Goal: Information Seeking & Learning: Learn about a topic

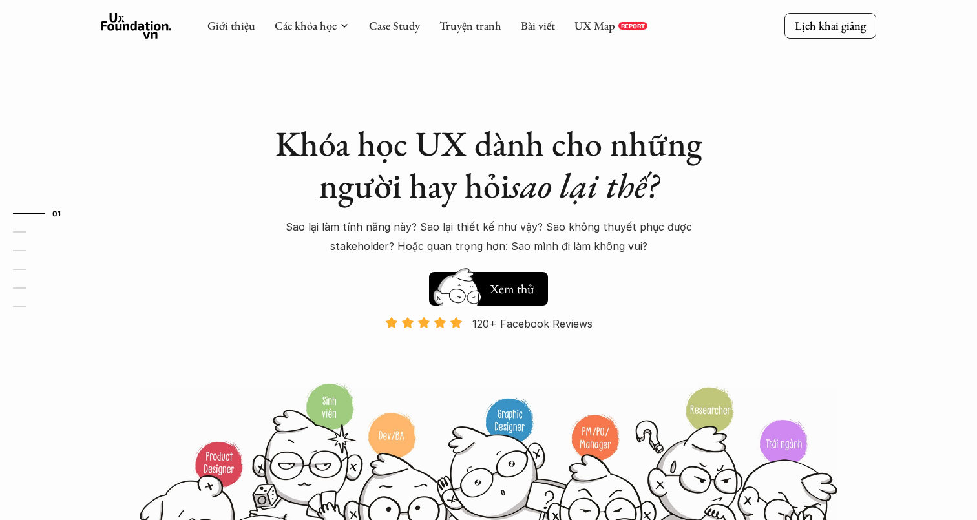
scroll to position [26, 0]
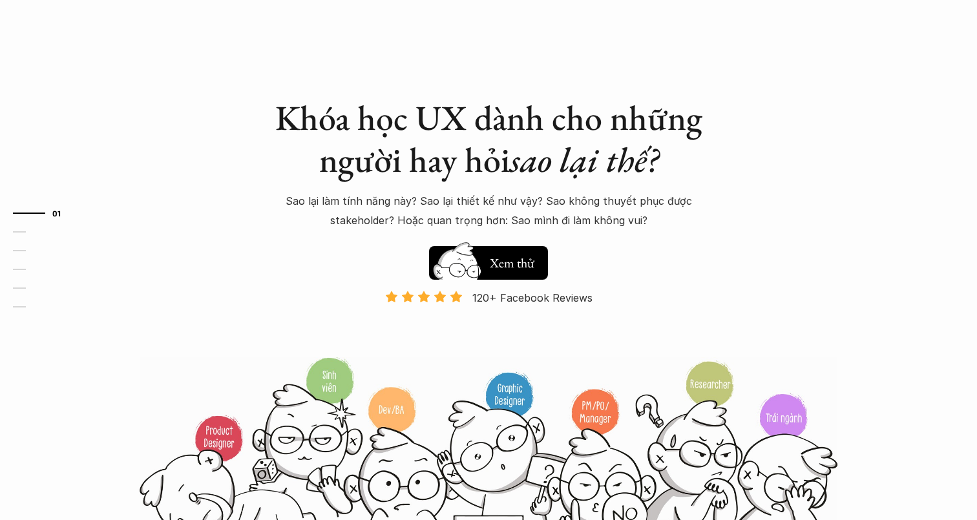
click at [309, 111] on h1 "Khóa học UX dành cho những người hay hỏi sao lại thế?" at bounding box center [488, 139] width 452 height 84
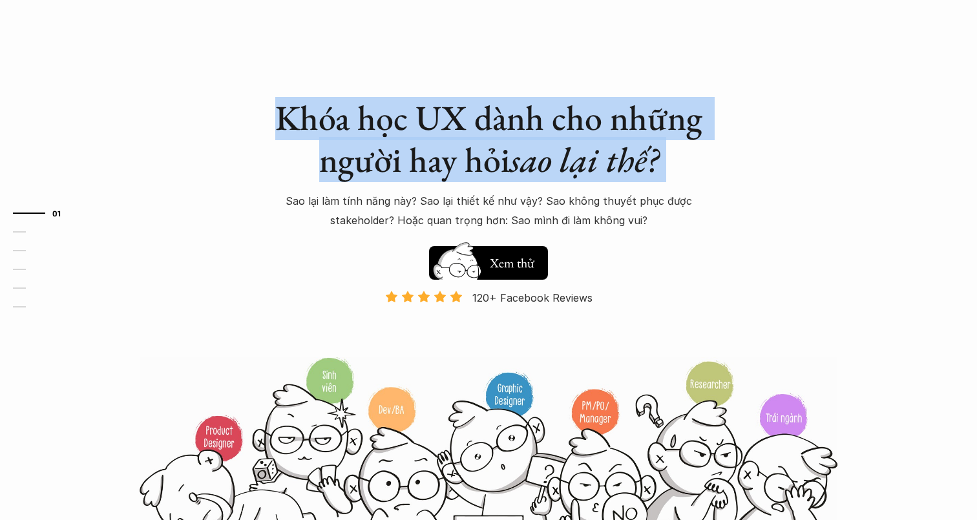
drag, startPoint x: 309, startPoint y: 111, endPoint x: 669, endPoint y: 165, distance: 363.1
click at [669, 165] on h1 "Khóa học UX dành cho những người hay hỏi sao lại thế?" at bounding box center [488, 139] width 452 height 84
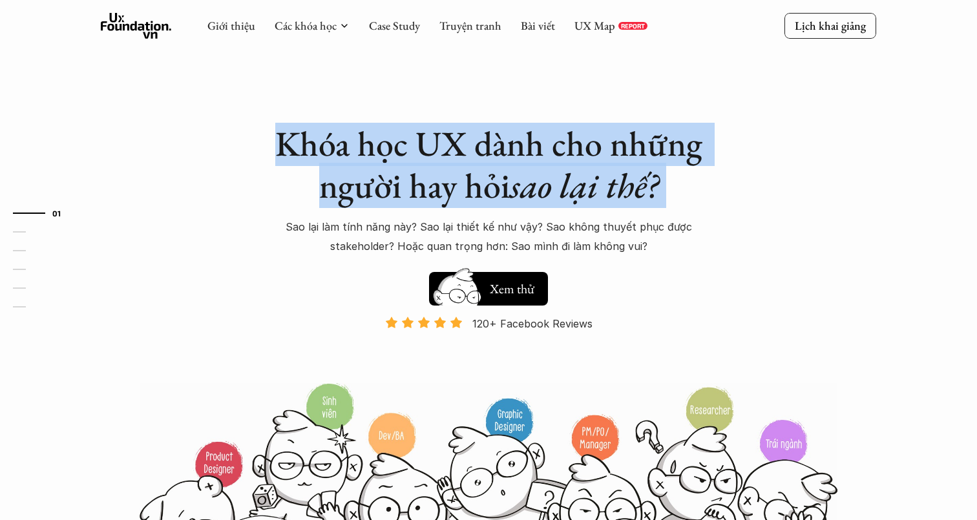
click at [488, 154] on h1 "Khóa học UX dành cho những người hay hỏi sao lại thế?" at bounding box center [488, 165] width 452 height 84
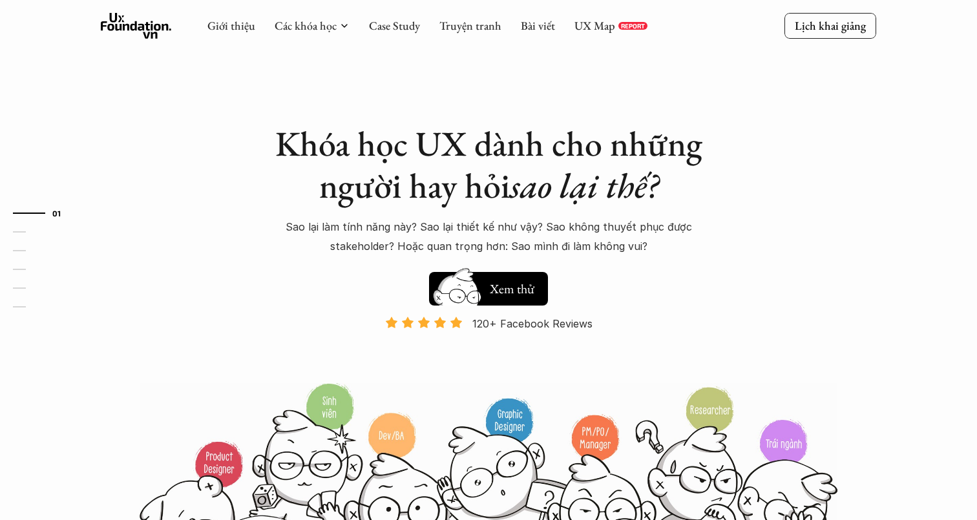
click at [488, 154] on h1 "Khóa học UX dành cho những người hay hỏi sao lại thế?" at bounding box center [488, 165] width 452 height 84
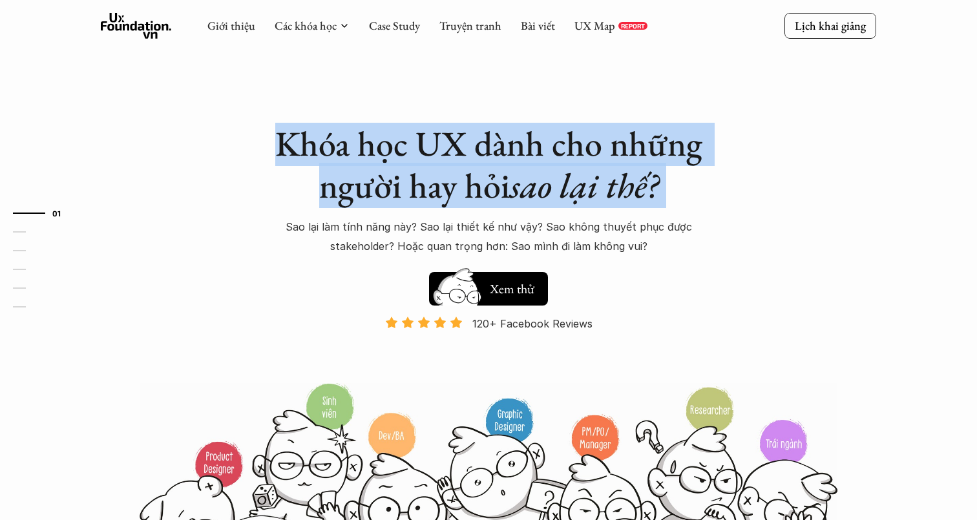
drag, startPoint x: 488, startPoint y: 154, endPoint x: 499, endPoint y: 158, distance: 12.1
click at [499, 158] on h1 "Khóa học UX dành cho những người hay hỏi sao lại thế?" at bounding box center [488, 165] width 452 height 84
click at [301, 222] on p "Sao lại làm tính năng này? Sao lại thiết kế như vậy? Sao không thuyết phục được…" at bounding box center [488, 236] width 452 height 39
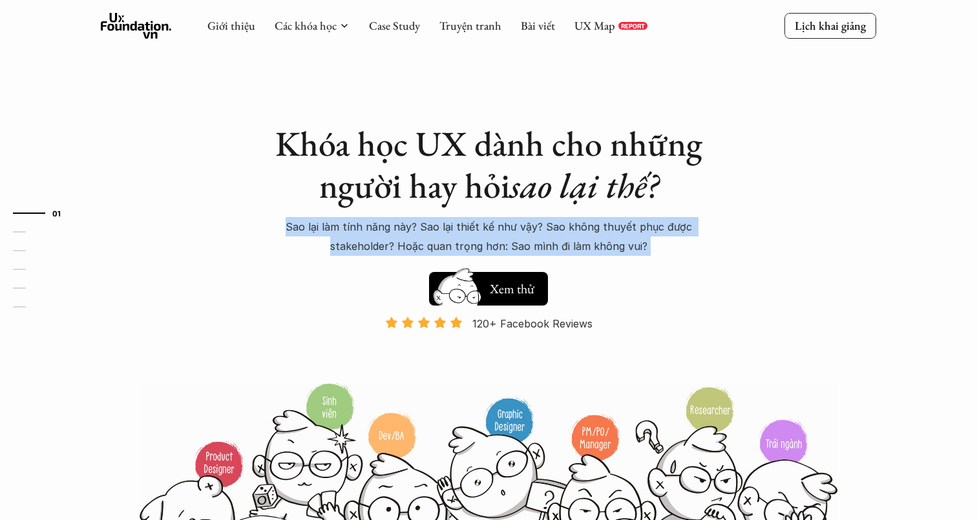
drag, startPoint x: 301, startPoint y: 222, endPoint x: 648, endPoint y: 250, distance: 348.1
click at [648, 250] on p "Sao lại làm tính năng này? Sao lại thiết kế như vậy? Sao không thuyết phục được…" at bounding box center [488, 236] width 452 height 39
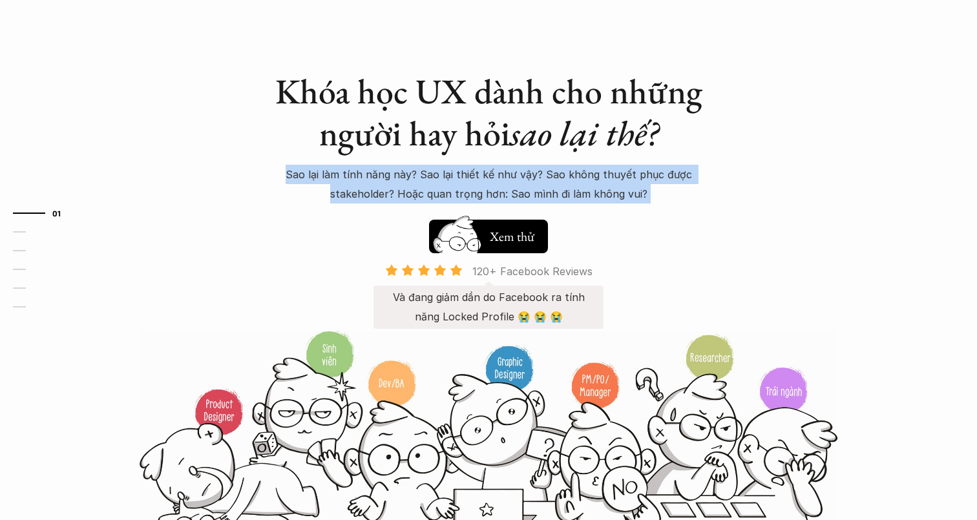
scroll to position [58, 0]
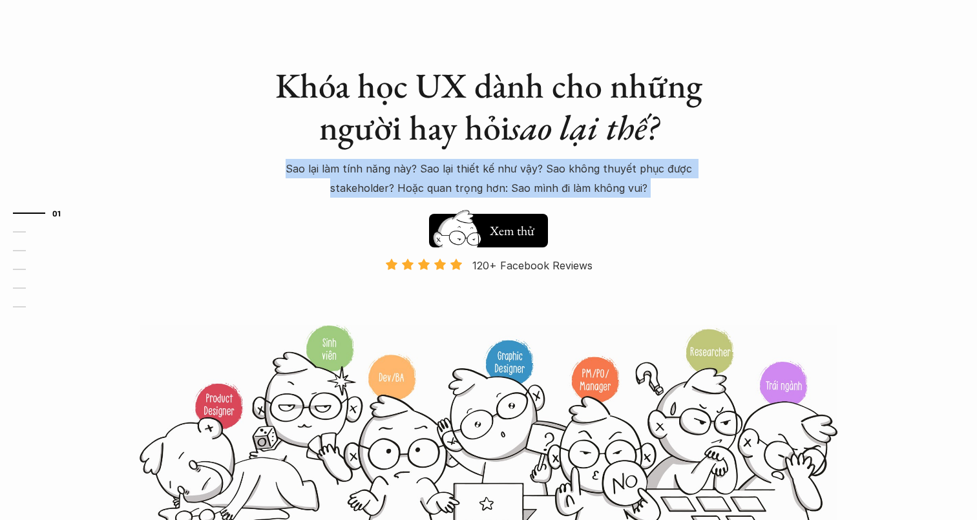
click at [461, 95] on h1 "Khóa học UX dành cho những người hay hỏi sao lại thế?" at bounding box center [488, 107] width 452 height 84
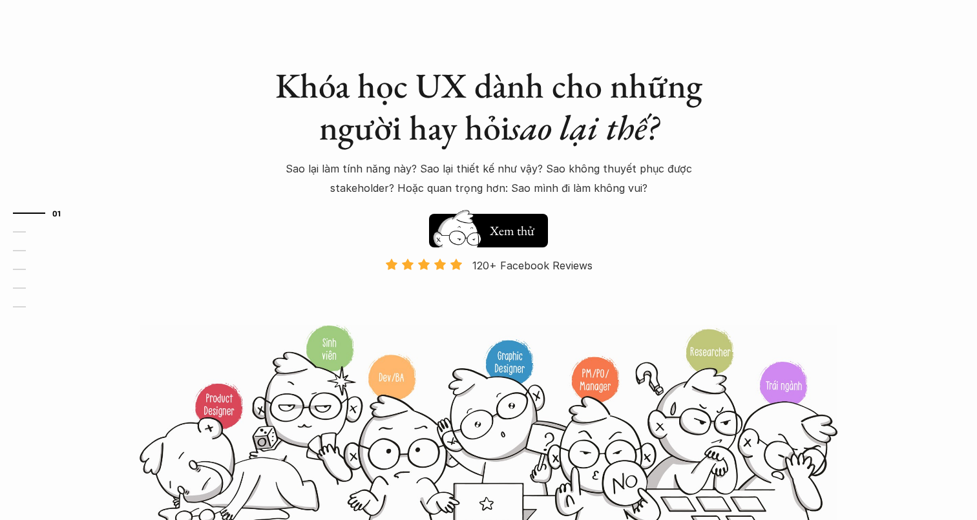
scroll to position [0, 0]
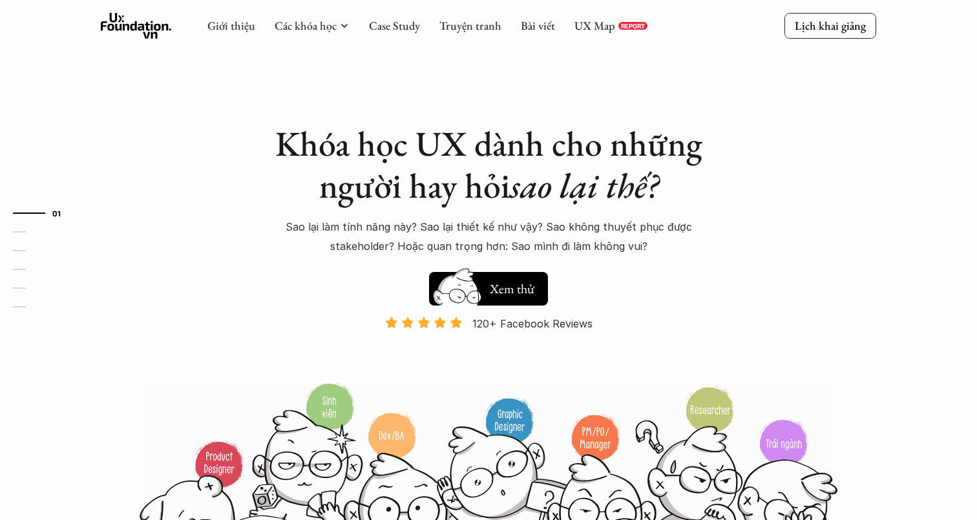
click at [405, 132] on h1 "Khóa học UX dành cho những người hay hỏi sao lại thế?" at bounding box center [488, 165] width 452 height 84
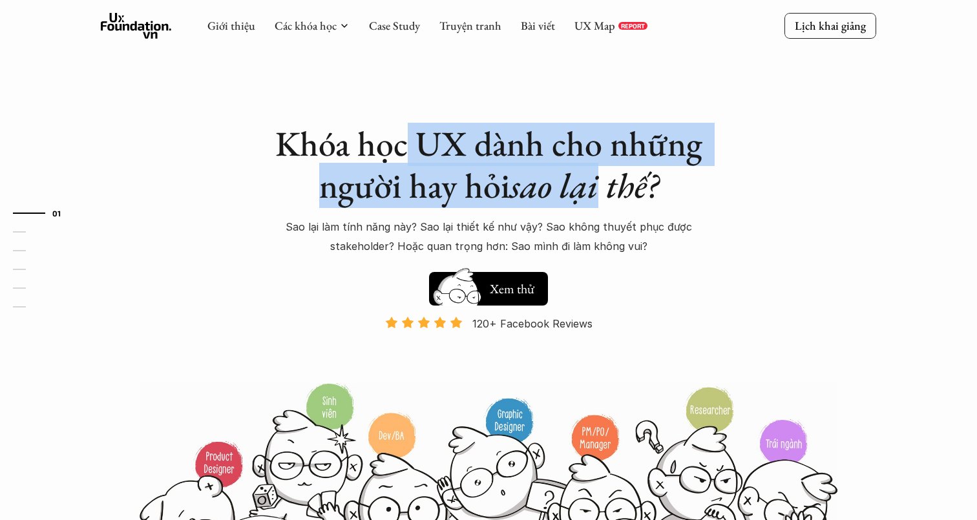
drag, startPoint x: 405, startPoint y: 132, endPoint x: 595, endPoint y: 183, distance: 196.5
click at [595, 183] on h1 "Khóa học UX dành cho những người hay hỏi sao lại thế?" at bounding box center [488, 165] width 452 height 84
click at [348, 143] on h1 "Khóa học UX dành cho những người hay hỏi sao lại thế?" at bounding box center [488, 165] width 452 height 84
drag, startPoint x: 348, startPoint y: 143, endPoint x: 587, endPoint y: 186, distance: 242.8
click at [587, 186] on h1 "Khóa học UX dành cho những người hay hỏi sao lại thế?" at bounding box center [488, 165] width 452 height 84
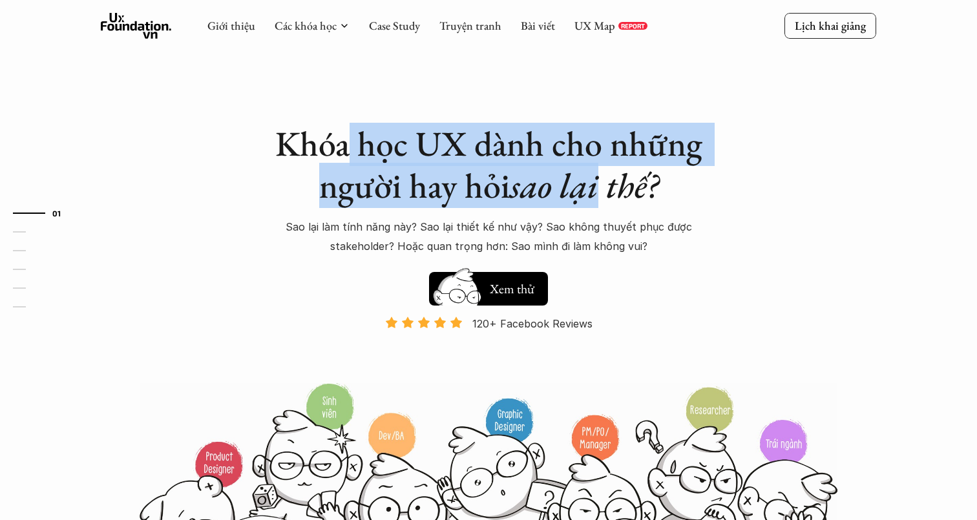
click at [587, 186] on em "sao lại thế?" at bounding box center [584, 185] width 149 height 45
drag, startPoint x: 587, startPoint y: 186, endPoint x: 385, endPoint y: 141, distance: 206.6
click at [385, 141] on h1 "Khóa học UX dành cho những người hay hỏi sao lại thế?" at bounding box center [488, 165] width 452 height 84
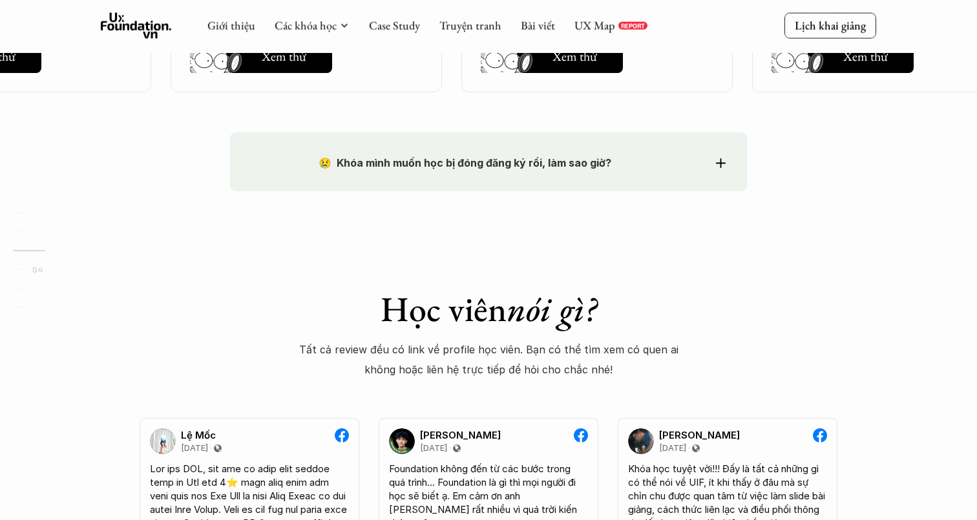
scroll to position [2173, 0]
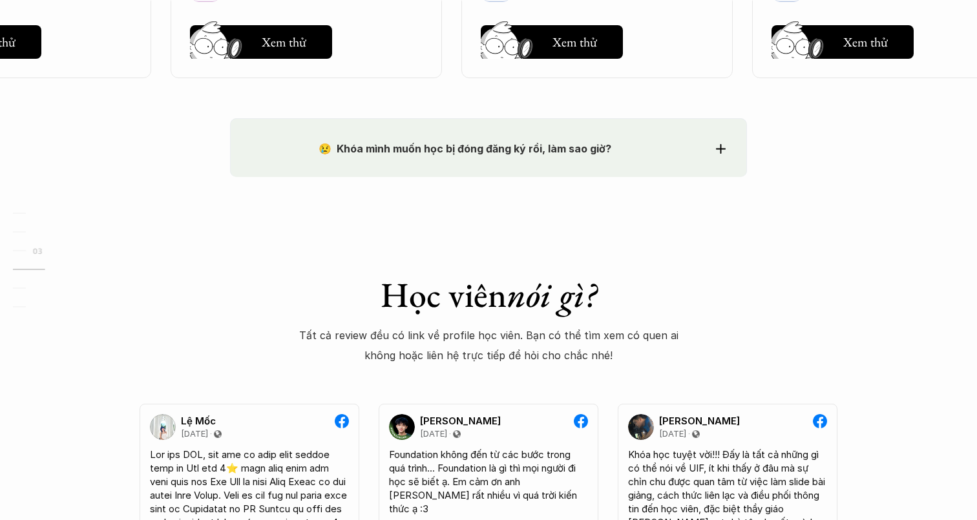
click at [392, 276] on h1 "Học viên nói gì?" at bounding box center [488, 295] width 380 height 42
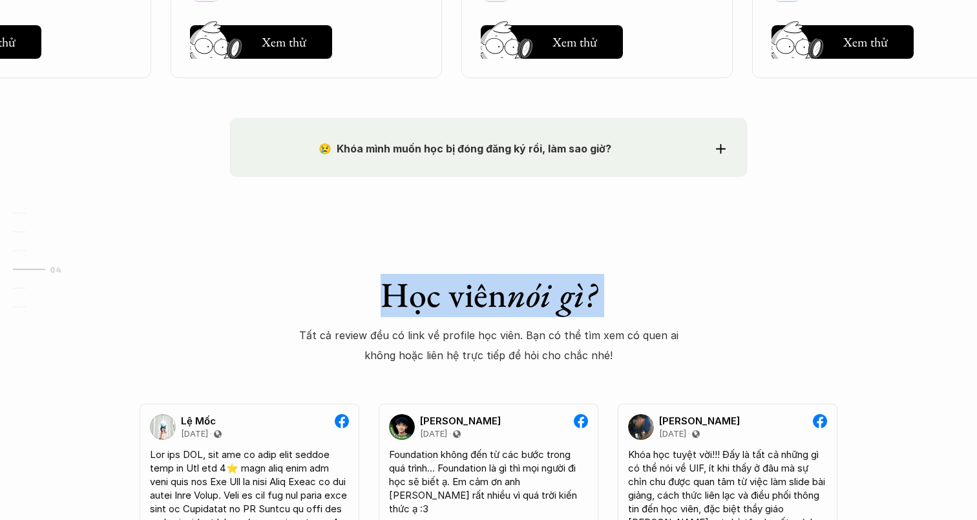
drag, startPoint x: 392, startPoint y: 276, endPoint x: 598, endPoint y: 297, distance: 206.5
click at [598, 297] on h1 "Học viên nói gì?" at bounding box center [488, 295] width 380 height 42
click at [596, 297] on em "nói gì?" at bounding box center [551, 294] width 90 height 45
drag, startPoint x: 598, startPoint y: 297, endPoint x: 402, endPoint y: 293, distance: 195.8
click at [402, 293] on h1 "Học viên nói gì?" at bounding box center [488, 295] width 380 height 42
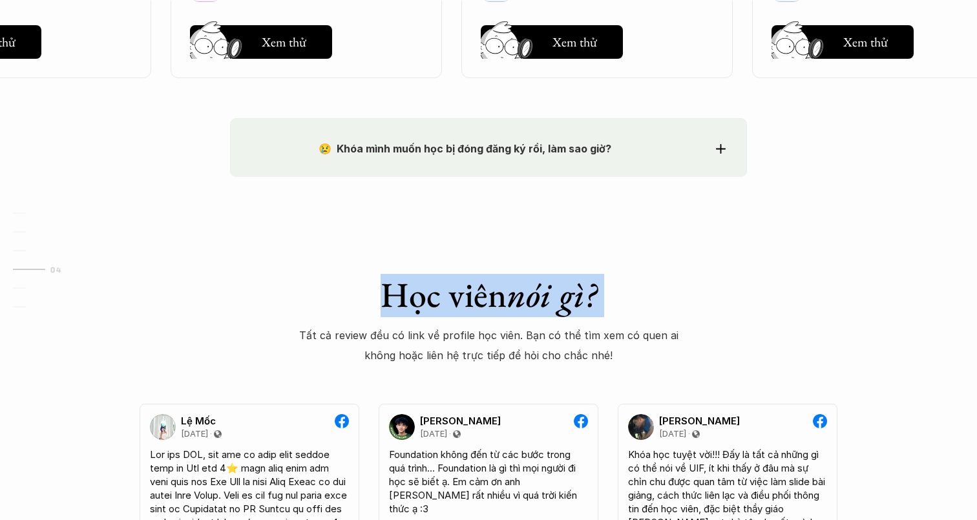
click at [402, 293] on h1 "Học viên nói gì?" at bounding box center [488, 295] width 380 height 42
drag, startPoint x: 402, startPoint y: 293, endPoint x: 587, endPoint y: 305, distance: 185.2
click at [587, 305] on h1 "Học viên nói gì?" at bounding box center [488, 295] width 380 height 42
click at [587, 305] on em "nói gì?" at bounding box center [551, 294] width 90 height 45
drag, startPoint x: 587, startPoint y: 305, endPoint x: 386, endPoint y: 269, distance: 204.1
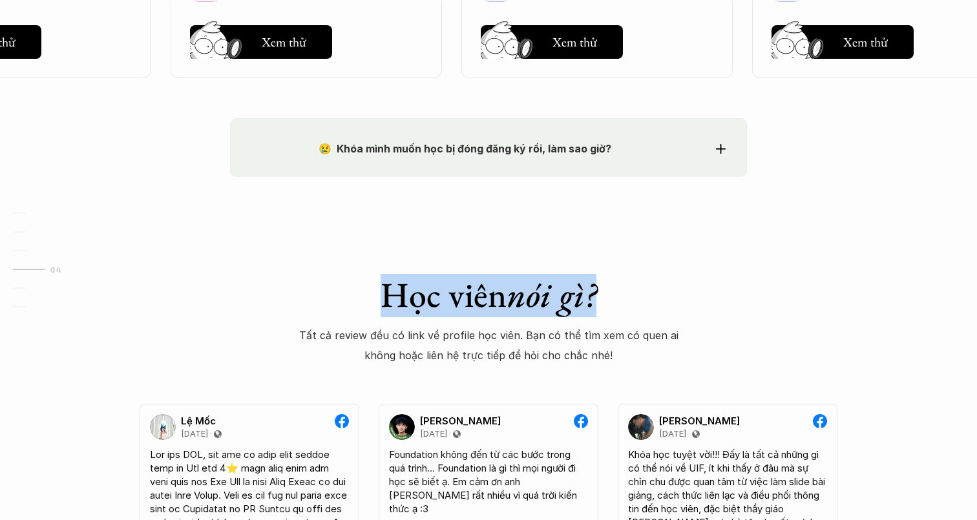
click at [390, 286] on h1 "Học viên nói gì?" at bounding box center [488, 295] width 380 height 42
drag, startPoint x: 390, startPoint y: 286, endPoint x: 627, endPoint y: 304, distance: 237.7
click at [627, 305] on h1 "Học viên nói gì?" at bounding box center [488, 295] width 380 height 42
click at [627, 304] on h1 "Học viên nói gì?" at bounding box center [488, 295] width 380 height 42
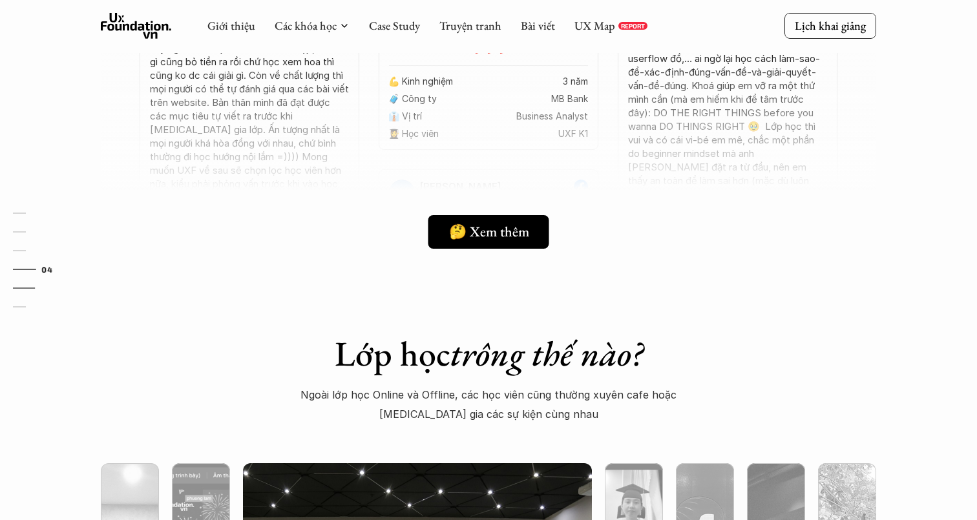
scroll to position [3639, 0]
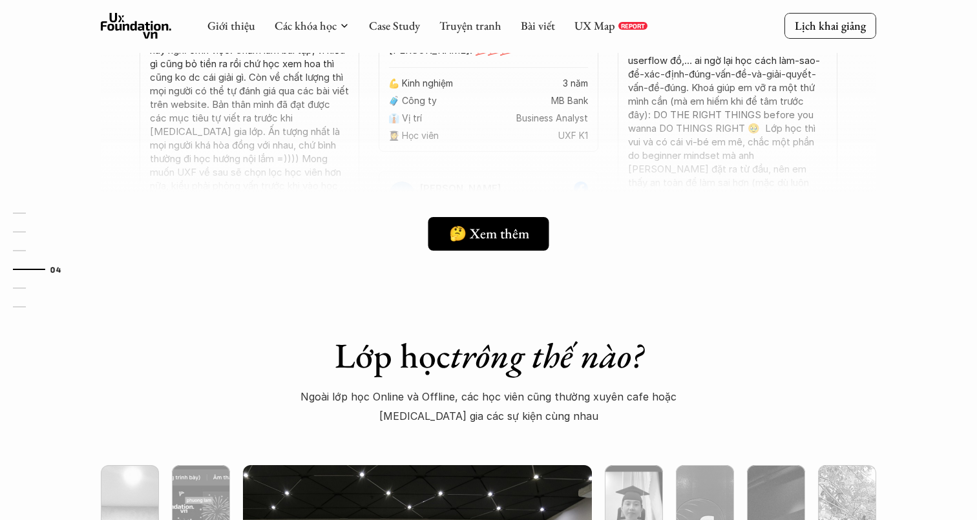
click at [399, 362] on h1 "Lớp học trông thế nào?" at bounding box center [488, 356] width 451 height 42
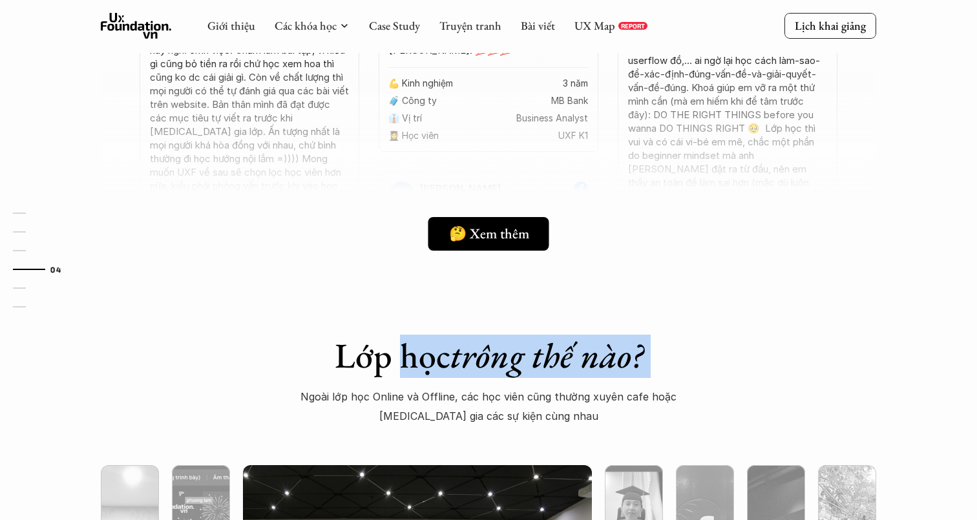
drag, startPoint x: 399, startPoint y: 362, endPoint x: 670, endPoint y: 363, distance: 270.7
click at [669, 363] on h1 "Lớp học trông thế nào?" at bounding box center [488, 356] width 451 height 42
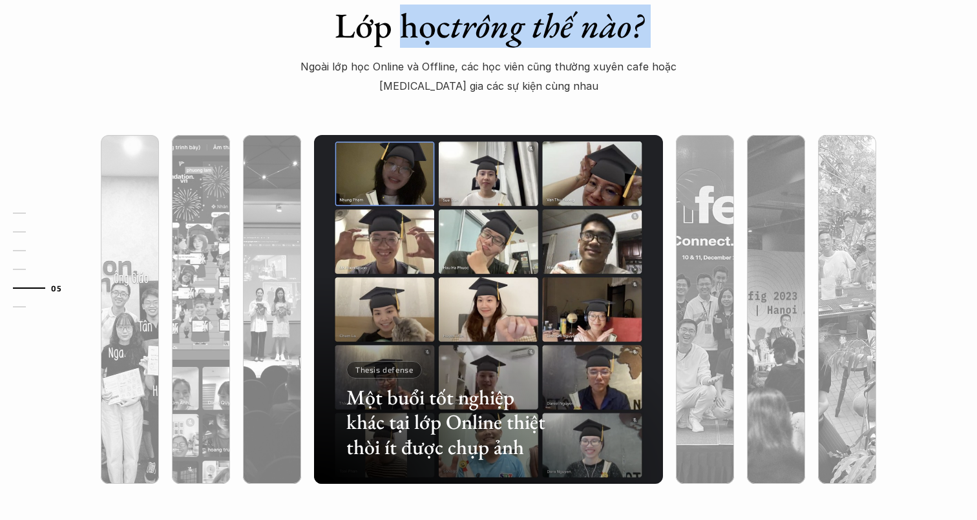
scroll to position [3921, 0]
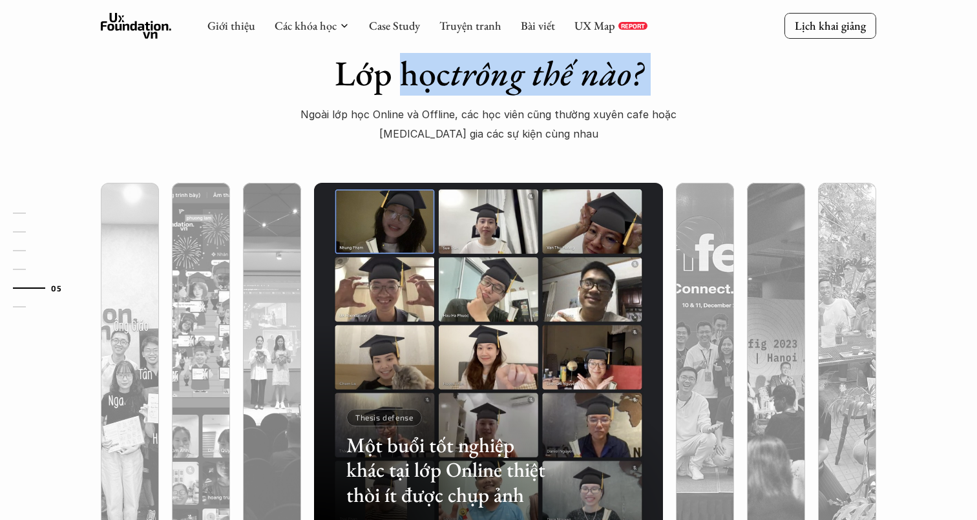
click at [342, 93] on h1 "Lớp học trông thế nào?" at bounding box center [488, 73] width 451 height 42
drag, startPoint x: 342, startPoint y: 93, endPoint x: 663, endPoint y: 96, distance: 321.1
click at [663, 96] on div "Lớp học trông thế nào? Ngoài lớp học Online và Offline, các học viên cũng thườn…" at bounding box center [488, 98] width 484 height 92
drag, startPoint x: 663, startPoint y: 96, endPoint x: 373, endPoint y: 75, distance: 290.8
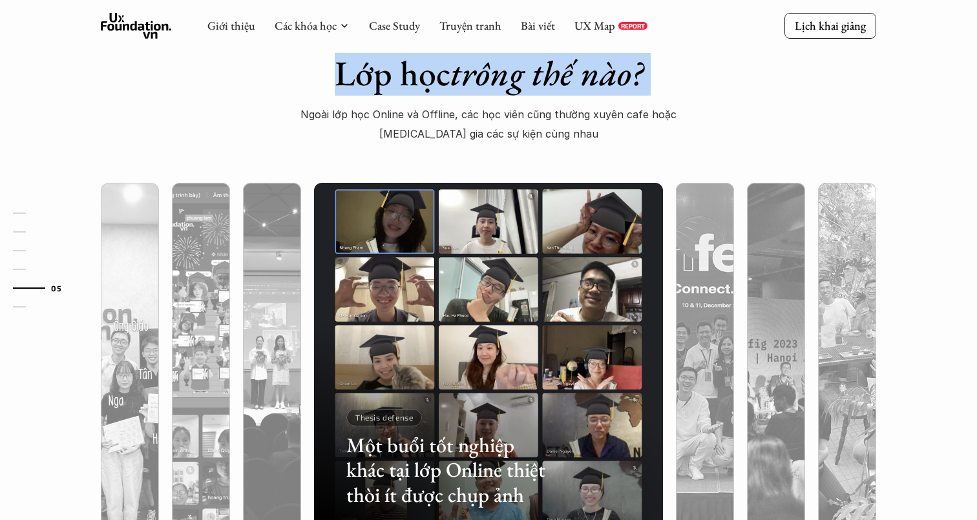
click at [373, 76] on div "Lớp học trông thế nào? Ngoài lớp học Online và Offline, các học viên cũng thườn…" at bounding box center [488, 98] width 484 height 92
click at [373, 75] on h1 "Lớp học trông thế nào?" at bounding box center [488, 73] width 451 height 42
drag, startPoint x: 373, startPoint y: 75, endPoint x: 642, endPoint y: 76, distance: 269.4
click at [642, 76] on h1 "Lớp học trông thế nào?" at bounding box center [488, 73] width 451 height 42
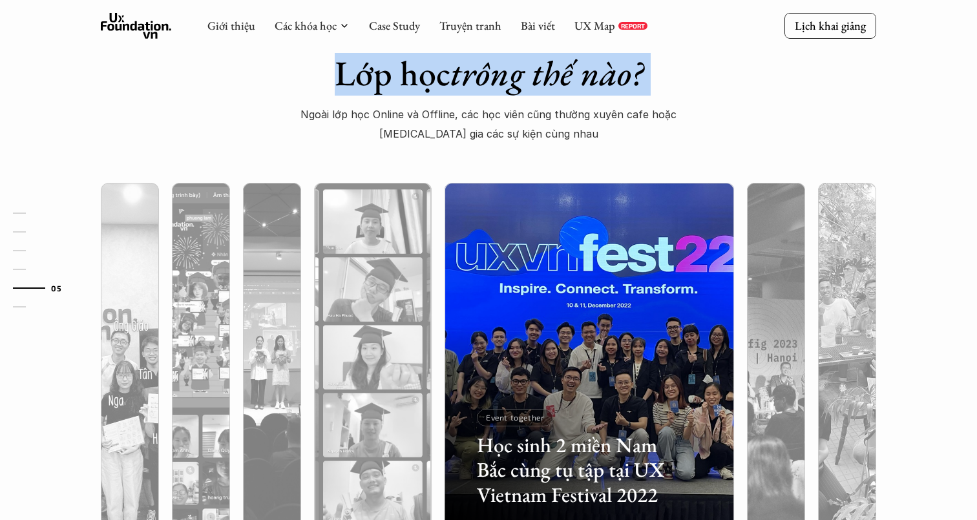
click at [642, 76] on em "trông thế nào?" at bounding box center [546, 72] width 193 height 45
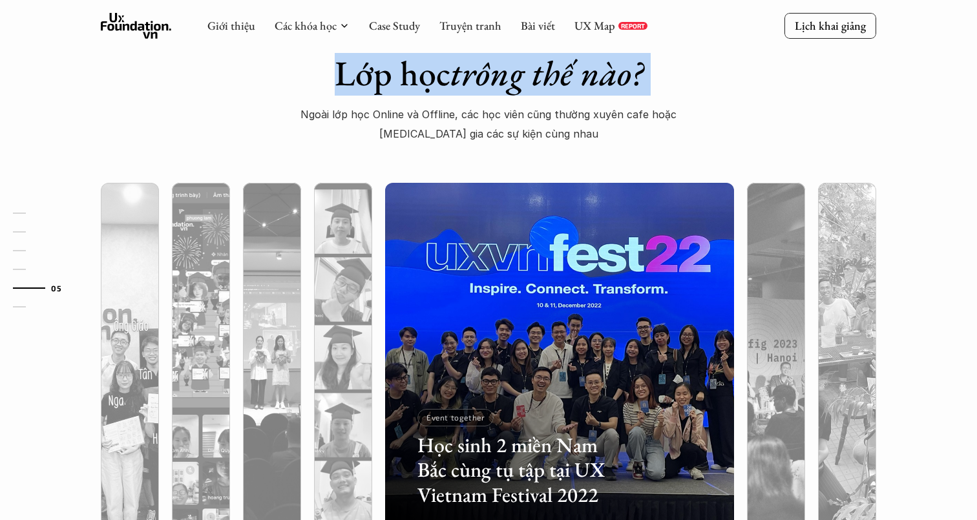
drag, startPoint x: 642, startPoint y: 76, endPoint x: 355, endPoint y: 68, distance: 287.6
click at [355, 68] on h1 "Lớp học trông thế nào?" at bounding box center [488, 73] width 451 height 42
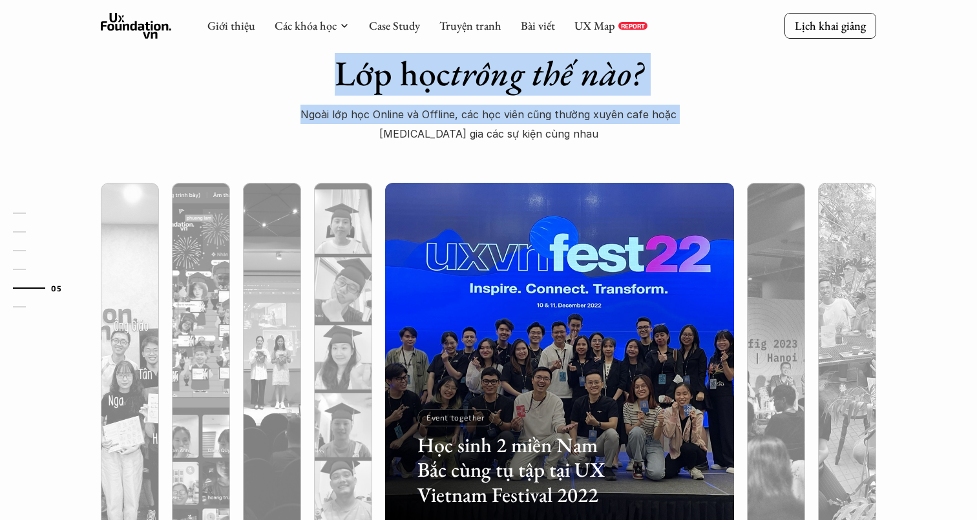
drag, startPoint x: 355, startPoint y: 68, endPoint x: 679, endPoint y: 123, distance: 328.9
click at [679, 123] on div "Lớp học trông thế nào? Ngoài lớp học Online và Offline, các học viên cũng thườn…" at bounding box center [488, 98] width 484 height 92
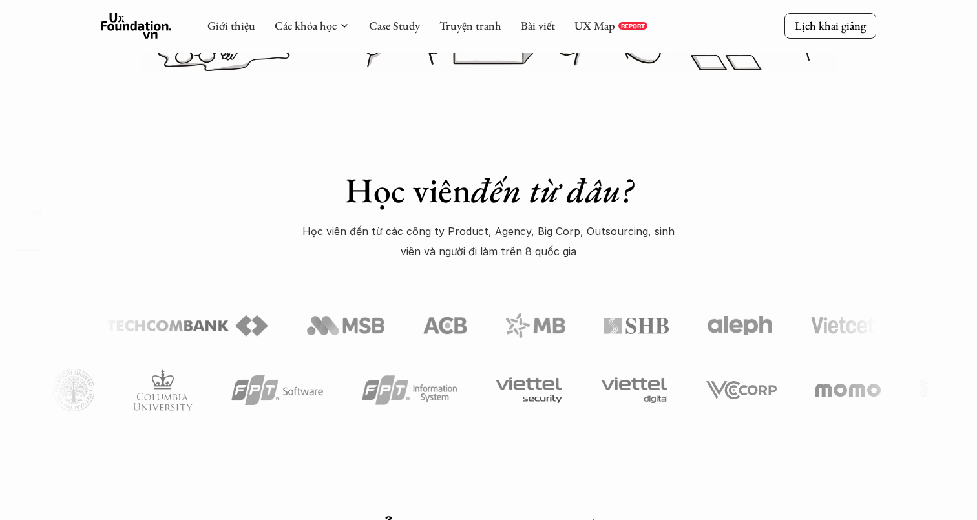
scroll to position [0, 0]
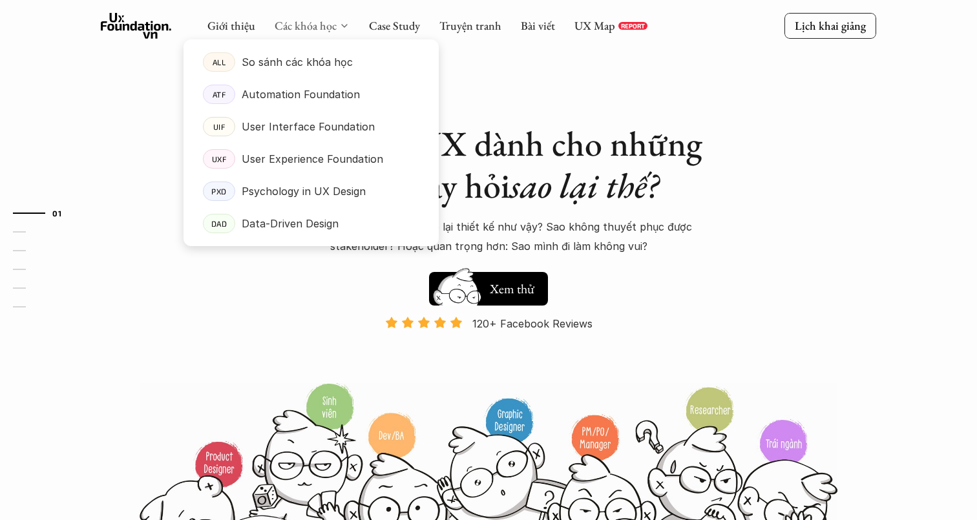
click at [296, 26] on link "Các khóa học" at bounding box center [306, 25] width 62 height 15
click at [300, 92] on p "Automation Foundation" at bounding box center [301, 94] width 118 height 19
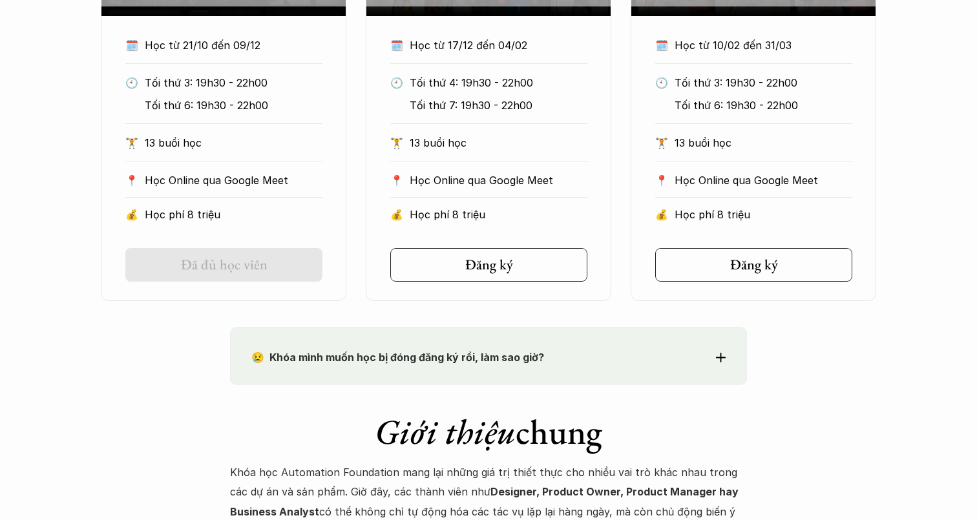
scroll to position [878, 0]
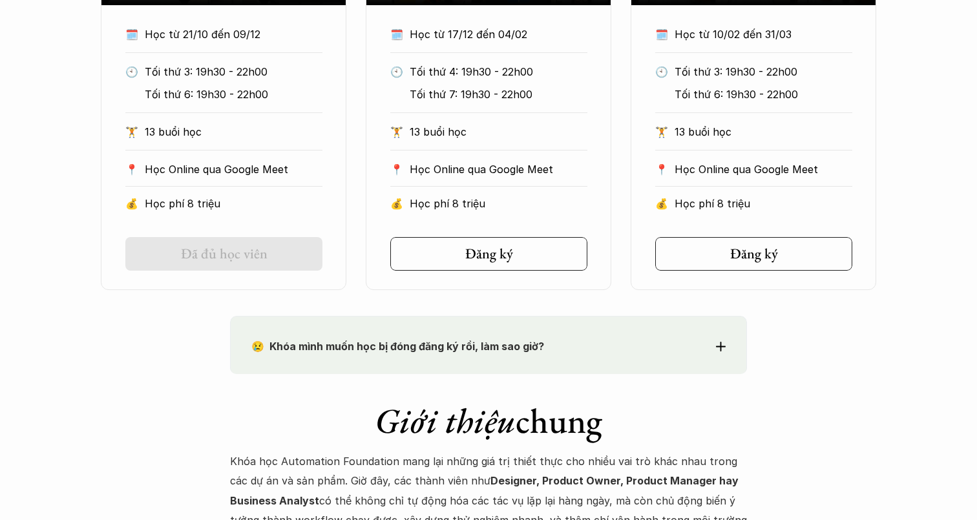
click at [233, 202] on p "Học phí 8 triệu" at bounding box center [234, 203] width 178 height 19
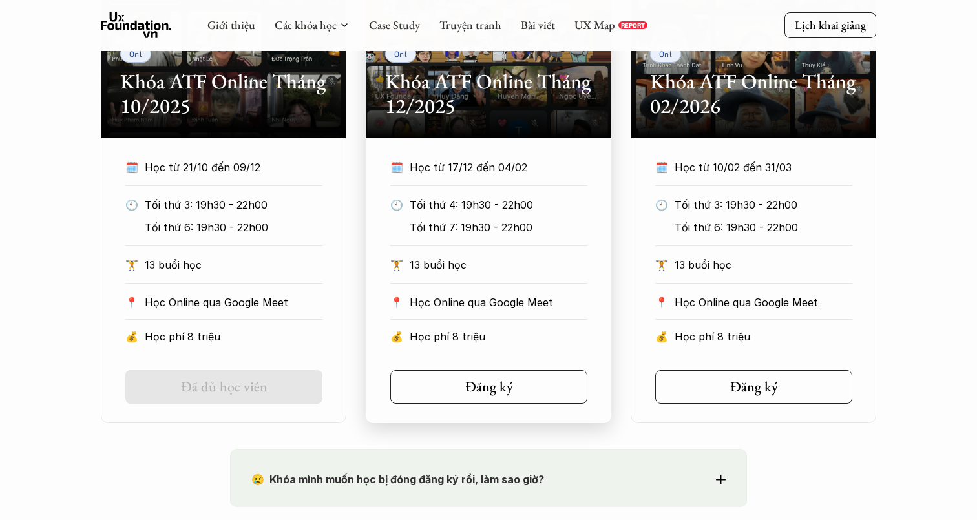
scroll to position [726, 0]
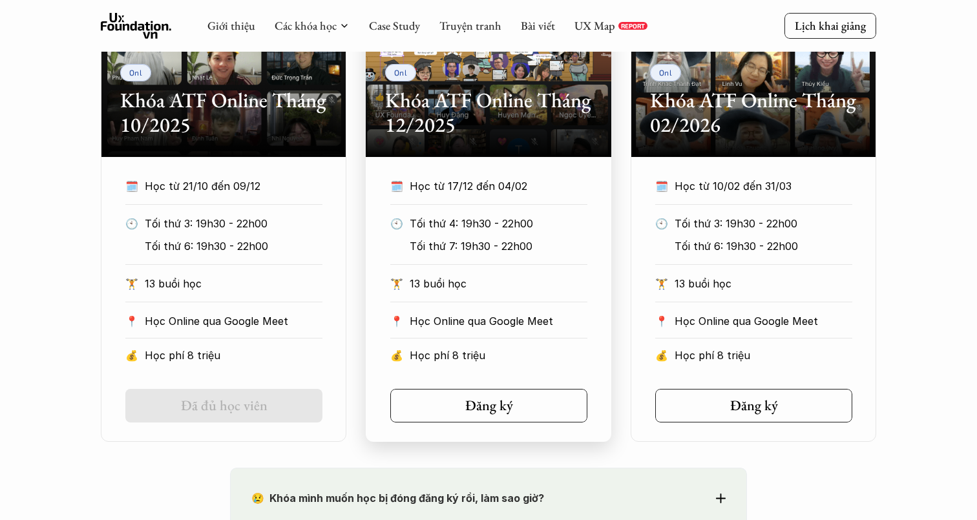
click at [458, 98] on h2 "Khóa ATF Online Tháng 12/2025" at bounding box center [488, 113] width 207 height 50
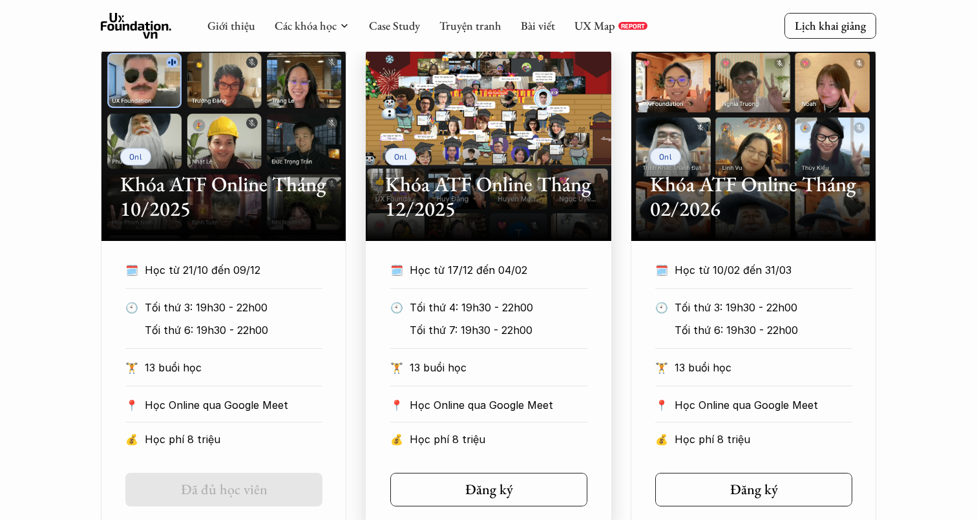
scroll to position [612, 0]
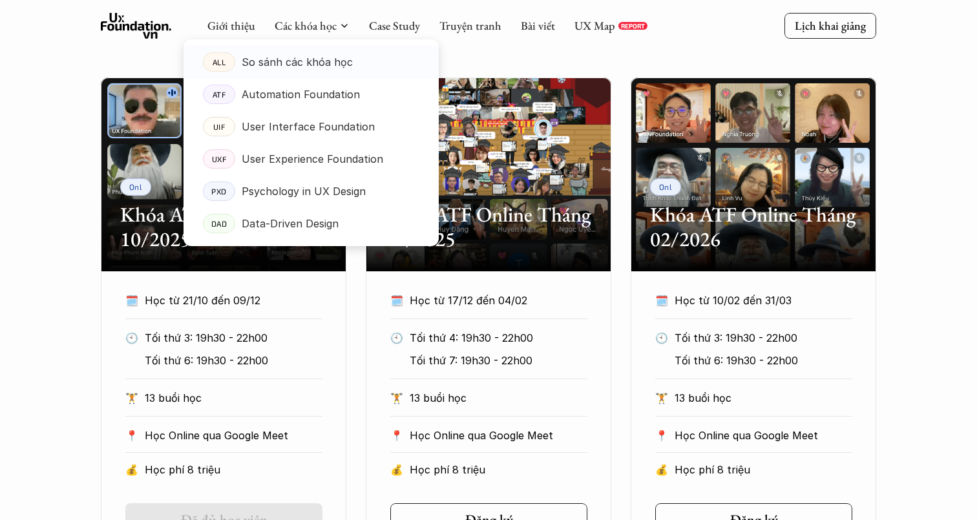
click at [324, 59] on p "So sánh các khóa học" at bounding box center [297, 61] width 111 height 19
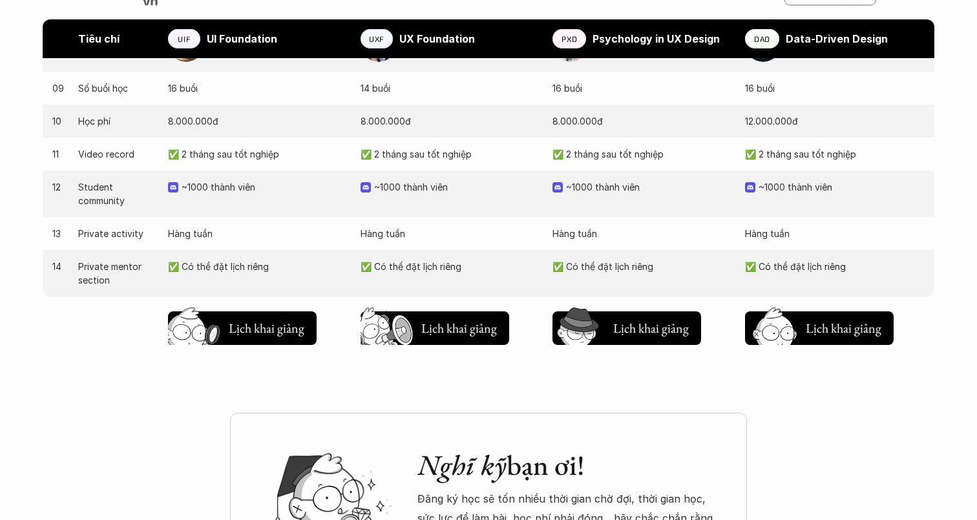
scroll to position [834, 0]
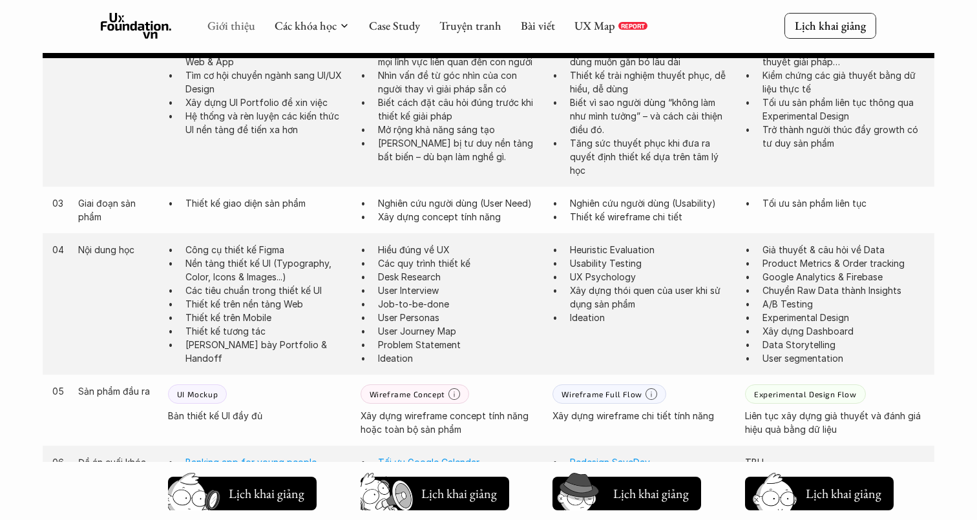
click at [230, 27] on link "Giới thiệu" at bounding box center [231, 25] width 48 height 15
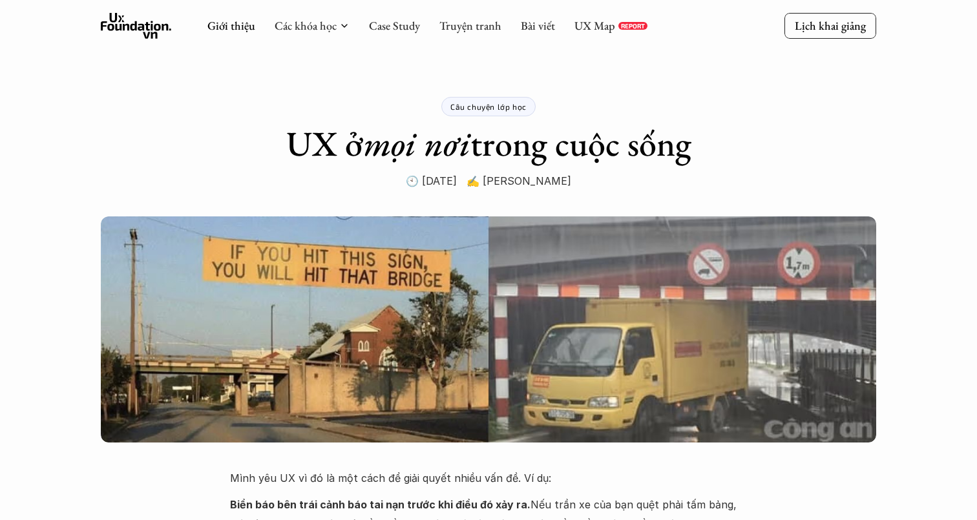
click at [232, 34] on div "Giới thiệu Các khóa học Case Study Truyện tranh Bài viết UX Map REPORT" at bounding box center [427, 26] width 440 height 26
click at [229, 24] on link "Giới thiệu" at bounding box center [231, 25] width 48 height 15
click at [238, 24] on link "Giới thiệu" at bounding box center [231, 25] width 48 height 15
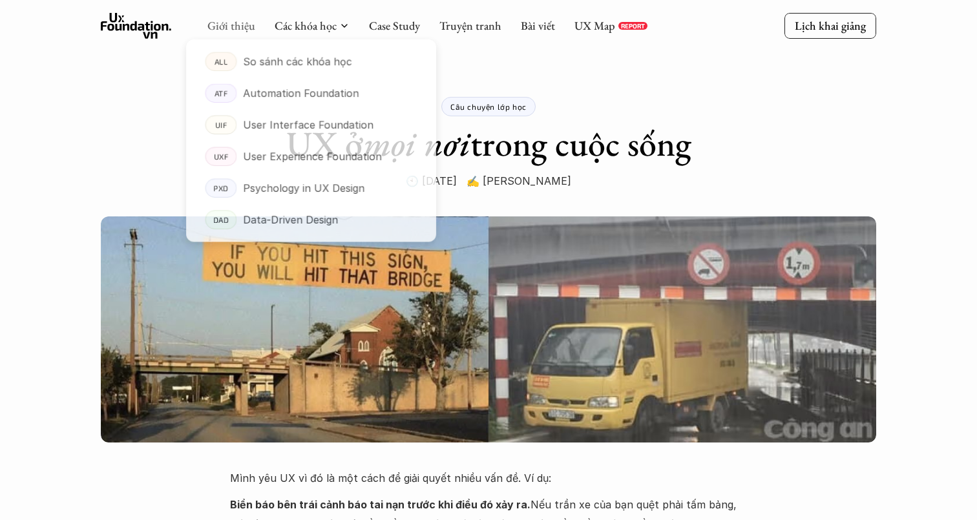
click at [224, 21] on link "Giới thiệu" at bounding box center [231, 25] width 48 height 15
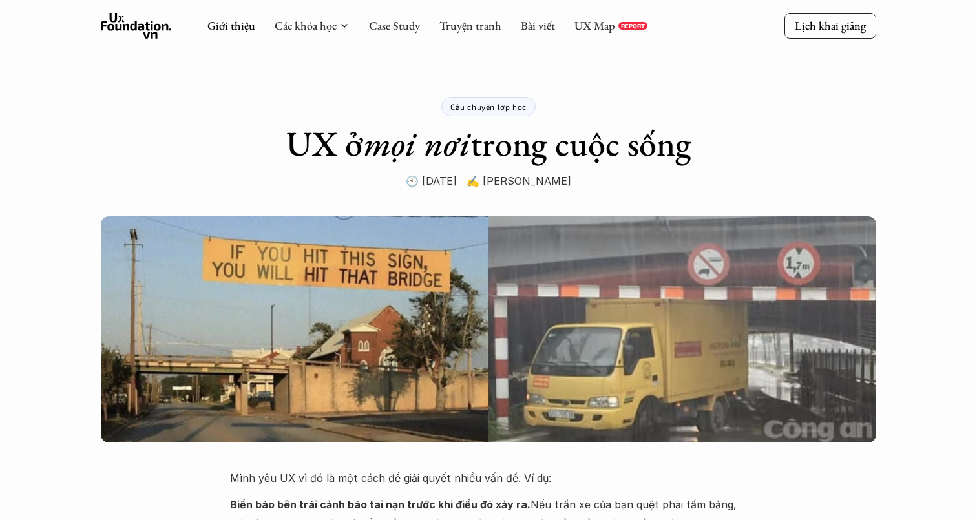
click at [150, 20] on icon at bounding box center [136, 26] width 71 height 26
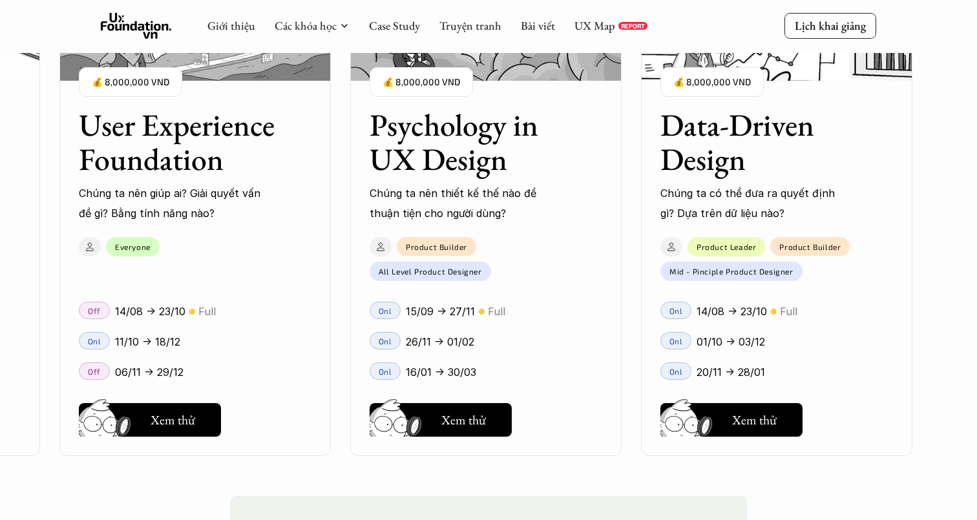
scroll to position [1795, 0]
click at [407, 167] on h3 "Psychology in UX Design" at bounding box center [470, 143] width 200 height 68
click at [458, 214] on p "Chúng ta nên thiết kế thế nào để thuận tiện cho người dùng?" at bounding box center [463, 204] width 187 height 39
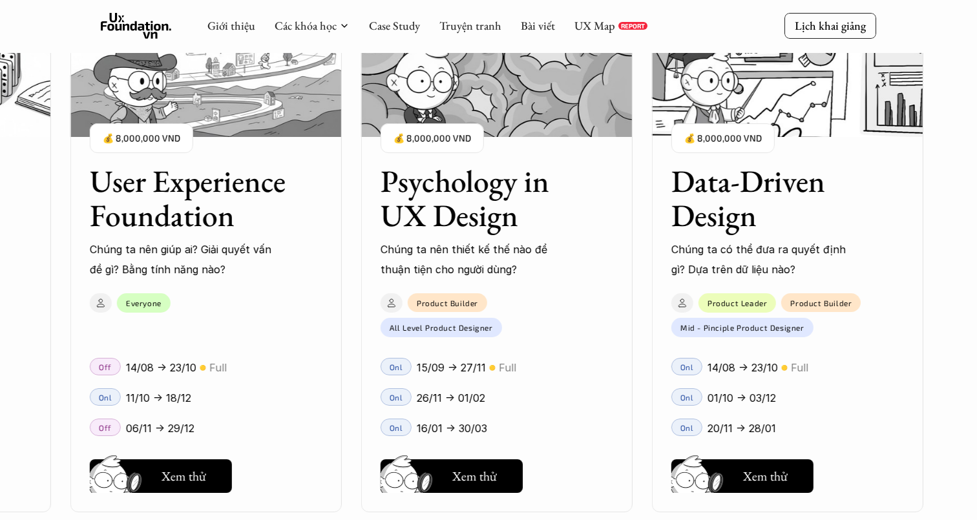
scroll to position [1659, 0]
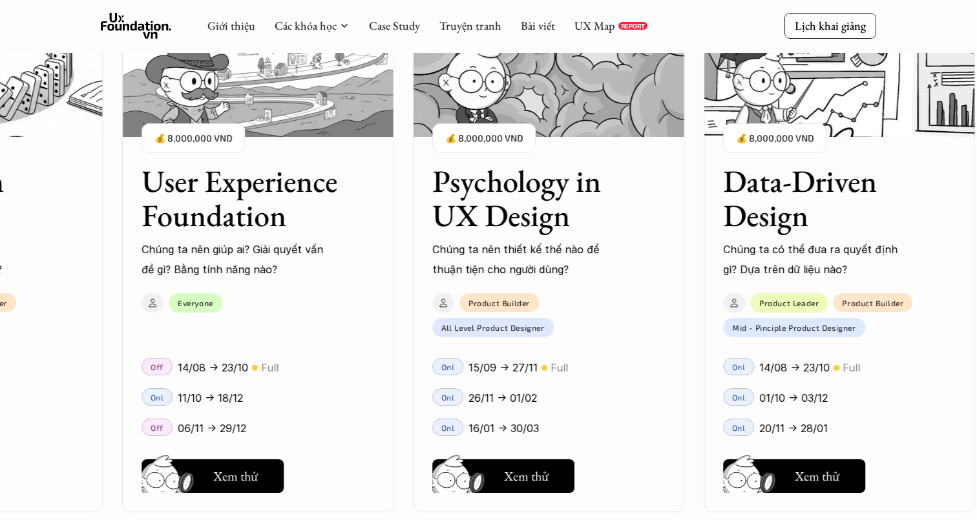
click at [466, 107] on img at bounding box center [548, 72] width 271 height 129
click at [457, 193] on h3 "Psychology in UX Design" at bounding box center [532, 198] width 200 height 68
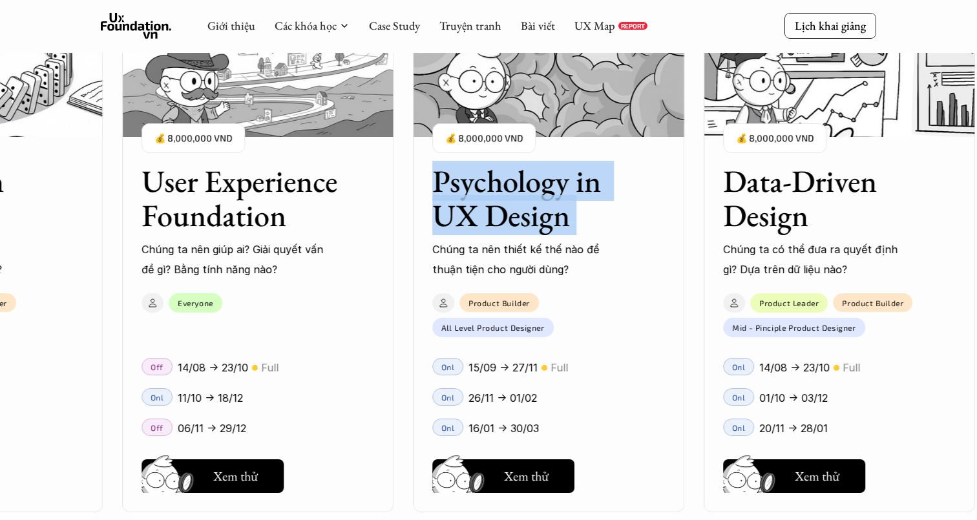
click at [467, 220] on h3 "Psychology in UX Design" at bounding box center [532, 198] width 200 height 68
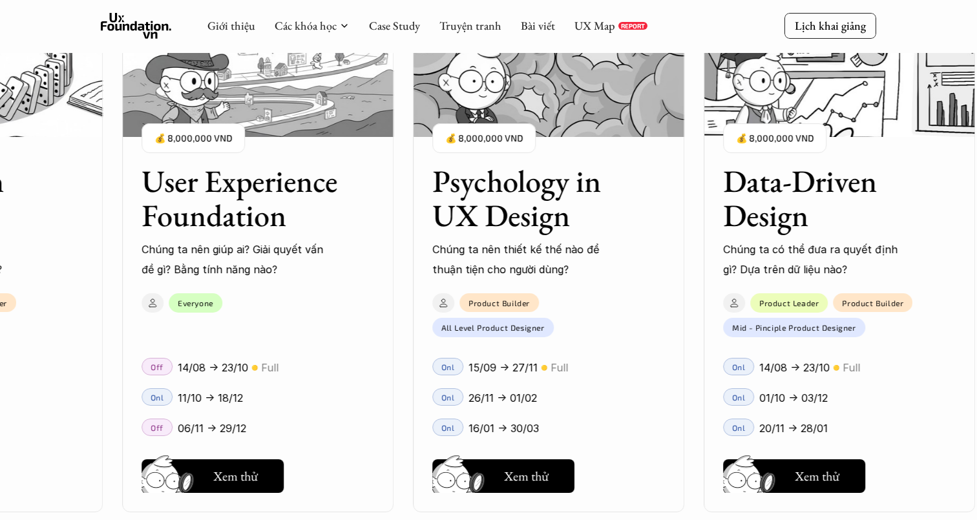
click at [447, 246] on p "Chúng ta nên thiết kế thế nào để thuận tiện cho người dùng?" at bounding box center [525, 259] width 187 height 39
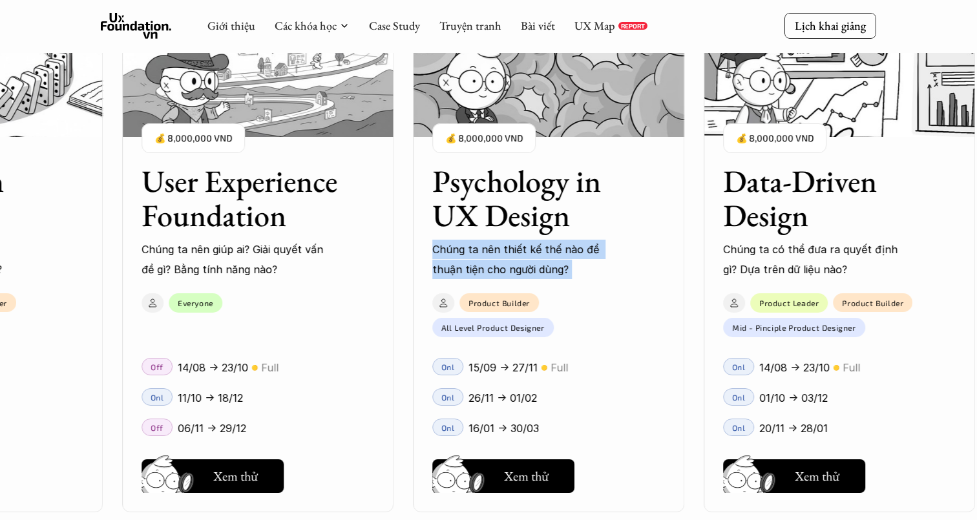
click at [447, 246] on p "Chúng ta nên thiết kế thế nào để thuận tiện cho người dùng?" at bounding box center [525, 259] width 187 height 39
click at [460, 246] on p "Chúng ta nên thiết kế thế nào để thuận tiện cho người dùng?" at bounding box center [525, 259] width 187 height 39
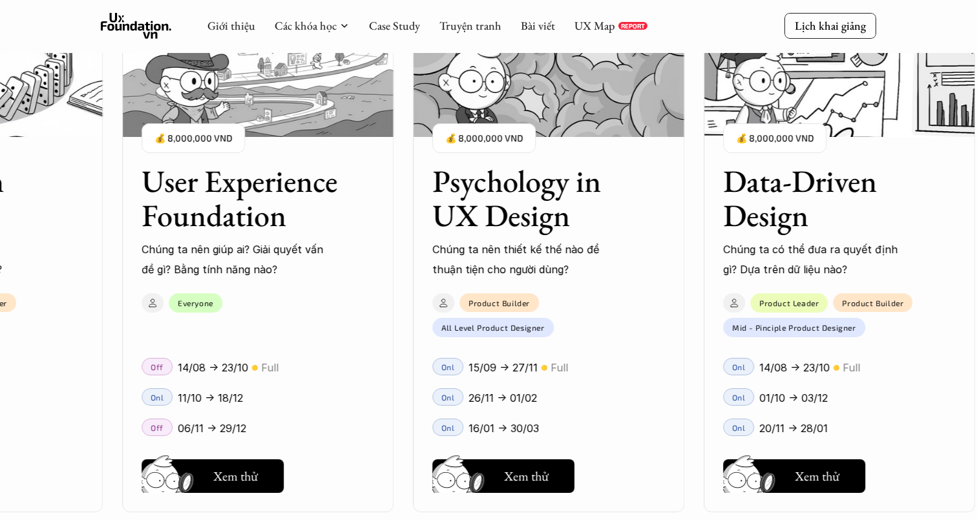
click at [460, 246] on p "Chúng ta nên thiết kế thế nào để thuận tiện cho người dùng?" at bounding box center [525, 259] width 187 height 39
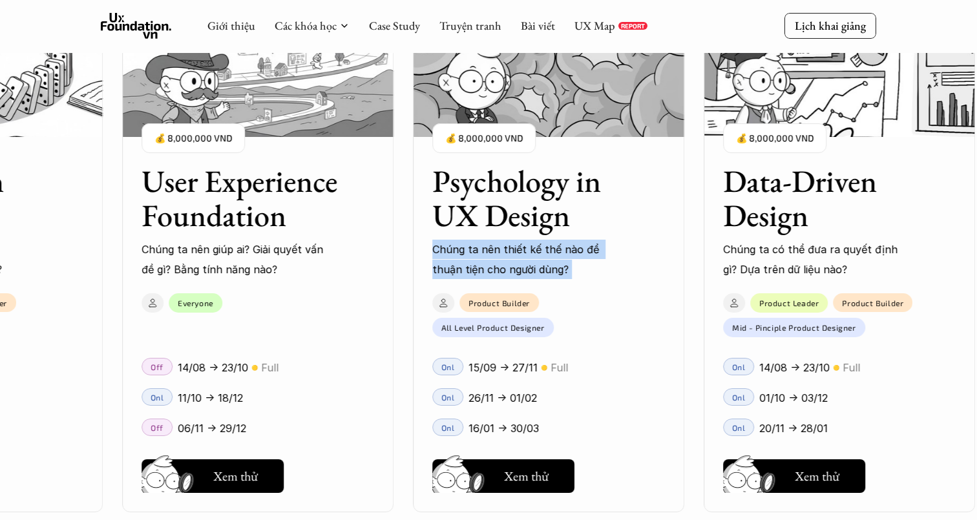
click at [460, 246] on p "Chúng ta nên thiết kế thế nào để thuận tiện cho người dùng?" at bounding box center [525, 259] width 187 height 39
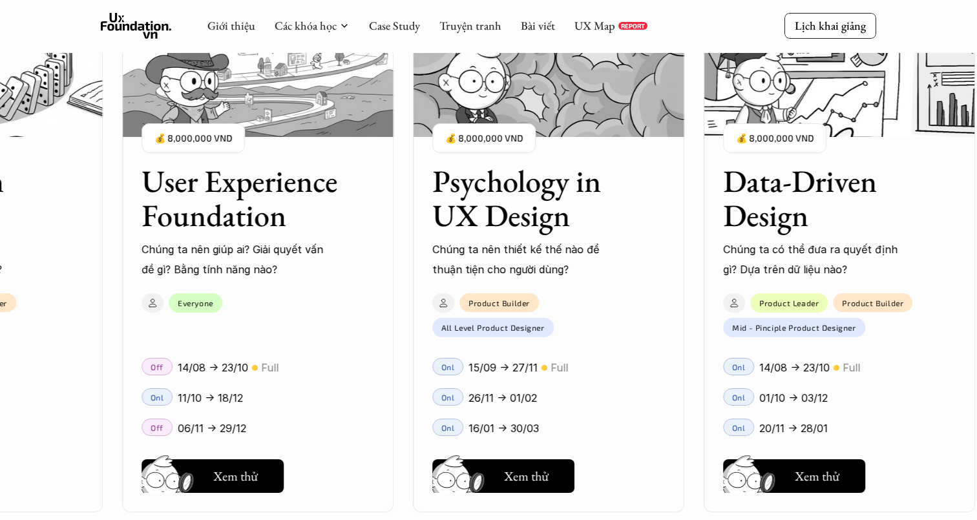
click at [460, 246] on p "Chúng ta nên thiết kế thế nào để thuận tiện cho người dùng?" at bounding box center [525, 259] width 187 height 39
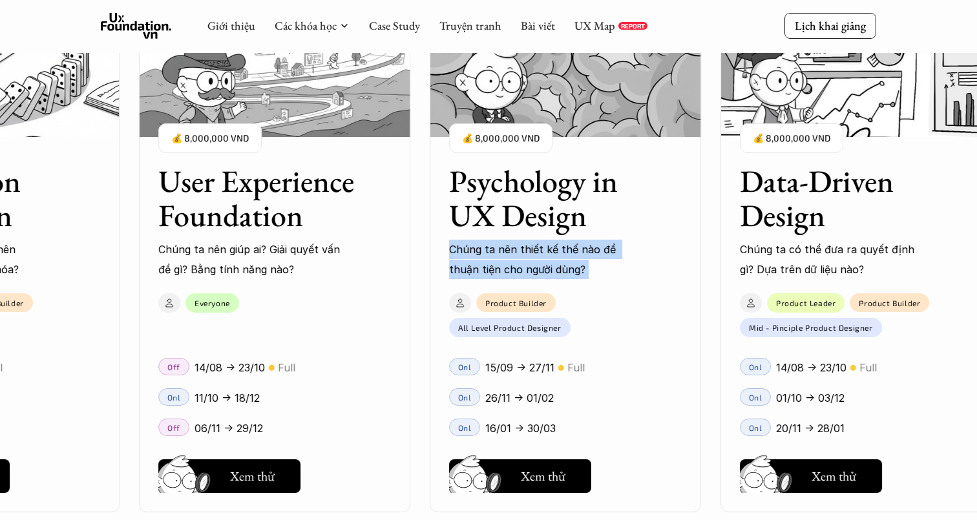
drag, startPoint x: 460, startPoint y: 246, endPoint x: 523, endPoint y: 262, distance: 64.5
click at [523, 262] on div "User Interface Foundation Digital product đúng quy chuẩn được thiết kế thế nào?…" at bounding box center [489, 260] width 848 height 520
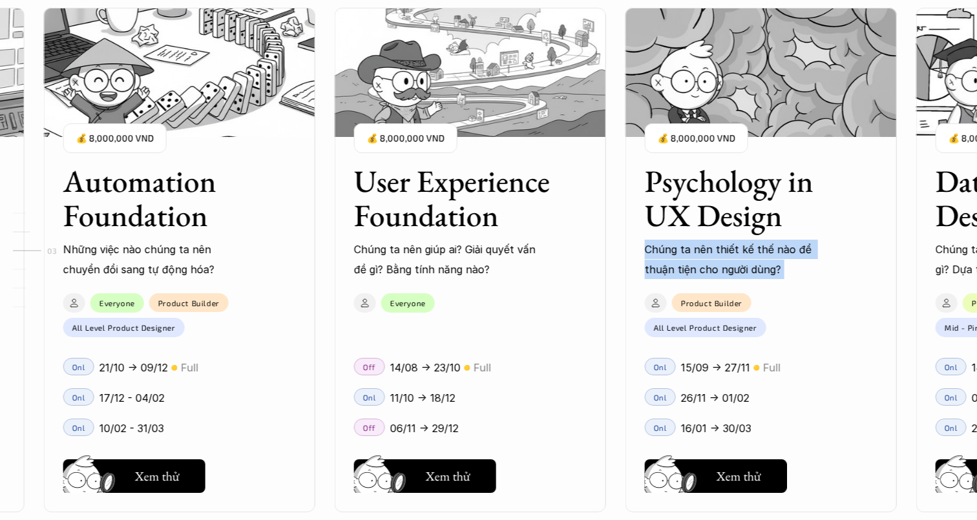
scroll to position [1744, 0]
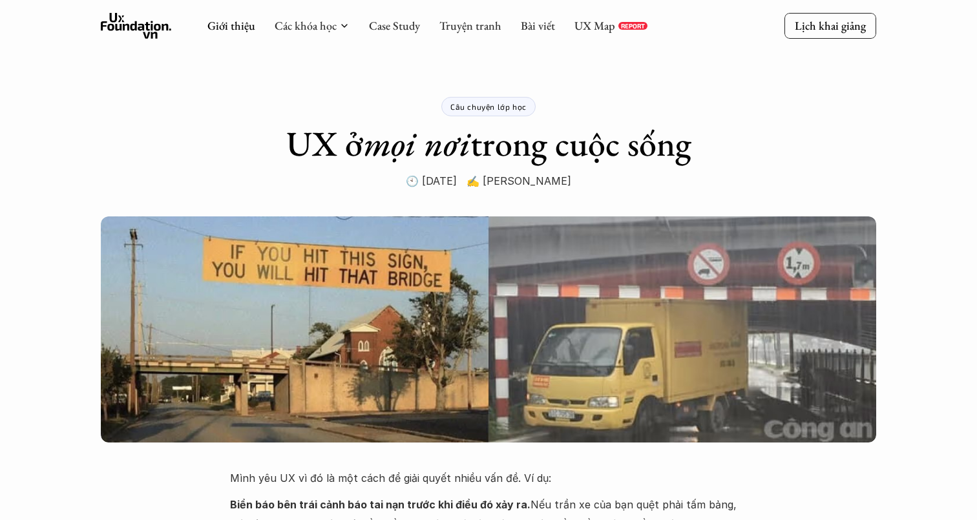
click at [151, 26] on use at bounding box center [136, 26] width 71 height 26
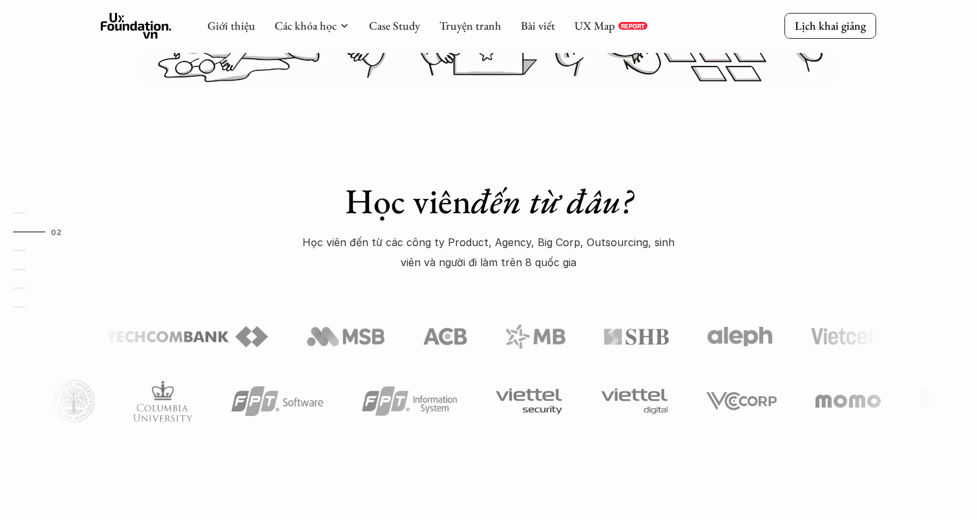
scroll to position [472, 0]
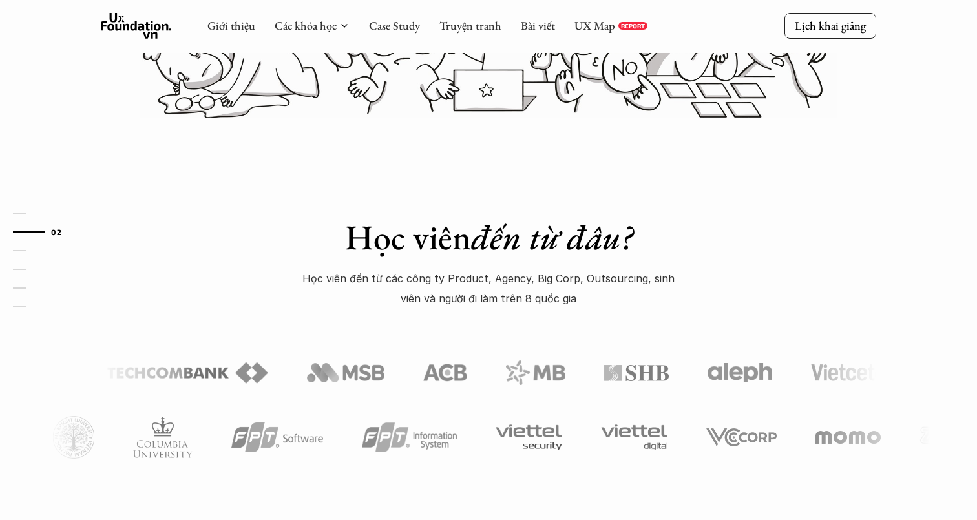
click at [432, 282] on p "Học viên đến từ các công ty Product, Agency, Big Corp, Outsourcing, sinh viên v…" at bounding box center [489, 288] width 388 height 39
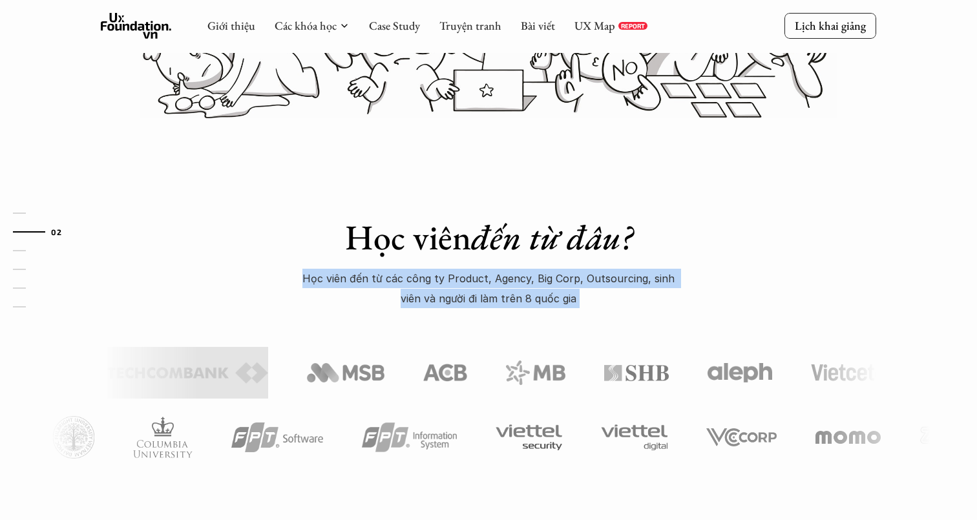
click at [475, 286] on p "Học viên đến từ các công ty Product, Agency, Big Corp, Outsourcing, sinh viên v…" at bounding box center [489, 288] width 388 height 39
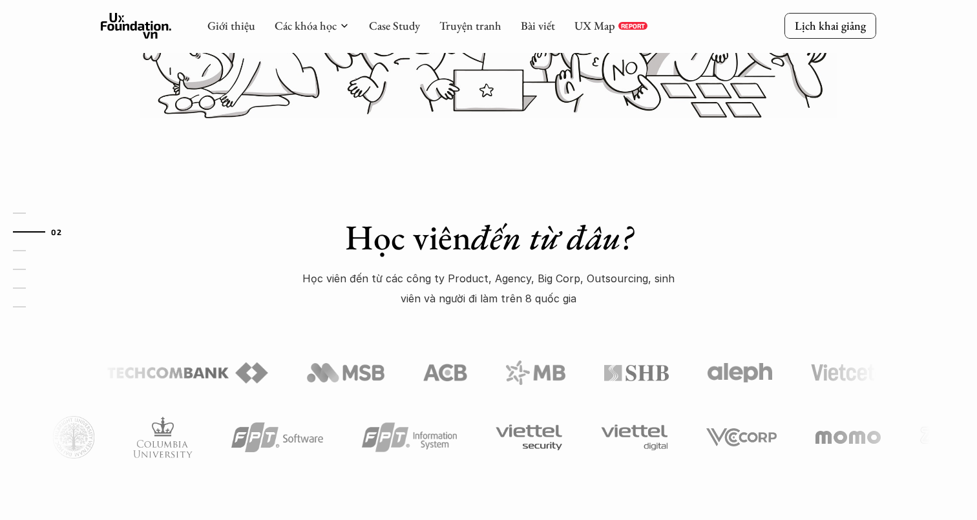
click at [475, 286] on p "Học viên đến từ các công ty Product, Agency, Big Corp, Outsourcing, sinh viên v…" at bounding box center [489, 288] width 388 height 39
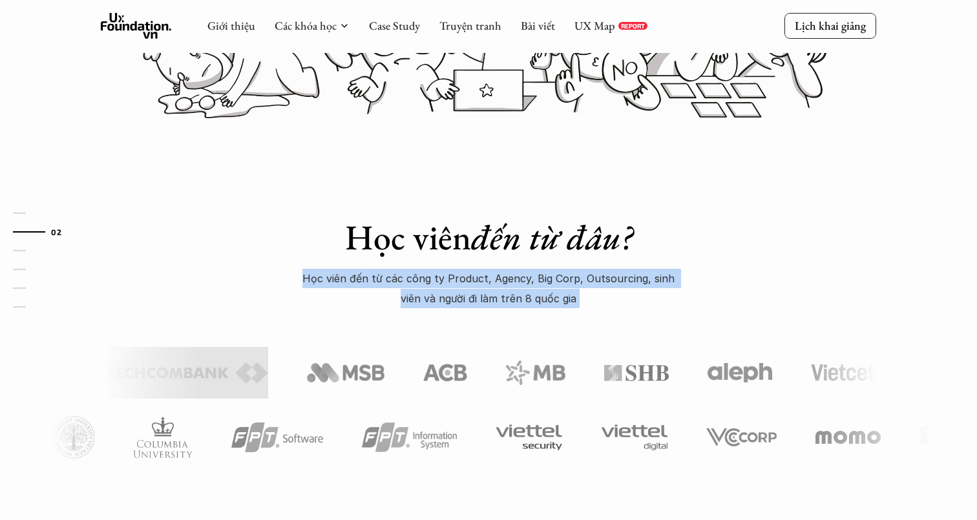
click at [475, 286] on p "Học viên đến từ các công ty Product, Agency, Big Corp, Outsourcing, sinh viên v…" at bounding box center [489, 288] width 388 height 39
click at [481, 286] on p "Học viên đến từ các công ty Product, Agency, Big Corp, Outsourcing, sinh viên v…" at bounding box center [489, 288] width 388 height 39
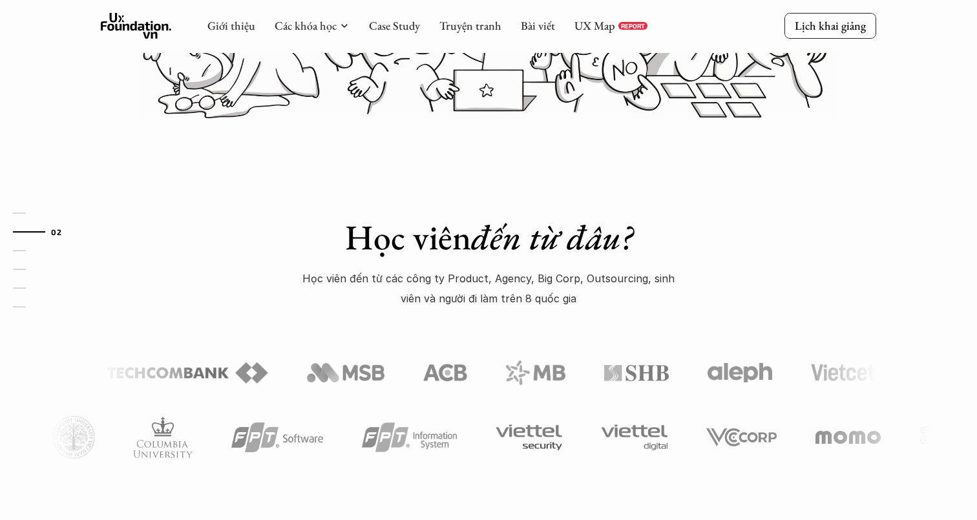
click at [481, 286] on p "Học viên đến từ các công ty Product, Agency, Big Corp, Outsourcing, sinh viên v…" at bounding box center [489, 288] width 388 height 39
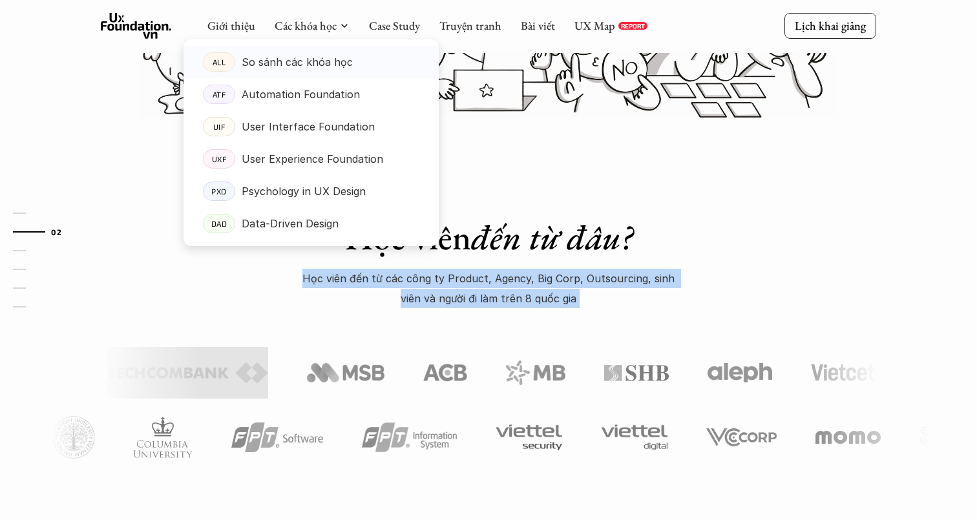
click at [275, 58] on p "So sánh các khóa học" at bounding box center [297, 61] width 111 height 19
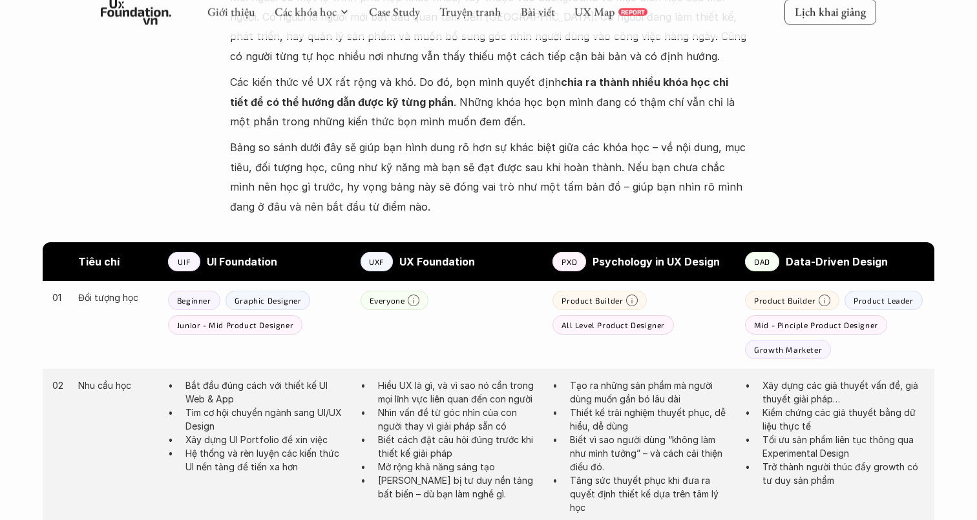
scroll to position [342, 0]
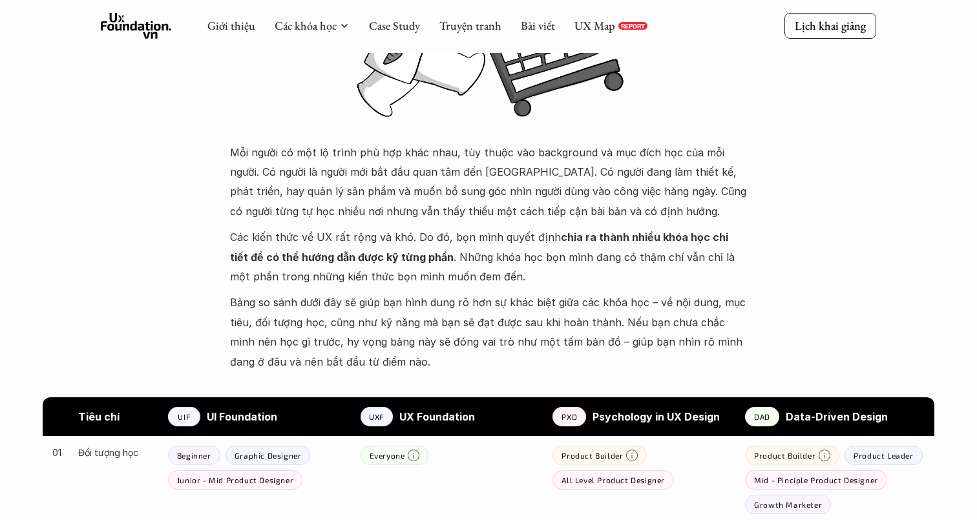
click at [541, 187] on p "Mỗi người có một lộ trình phù hợp khác nhau, tùy thuộc vào background và mục đí…" at bounding box center [488, 182] width 517 height 79
click at [536, 196] on p "Mỗi người có một lộ trình phù hợp khác nhau, tùy thuộc vào background và mục đí…" at bounding box center [488, 182] width 517 height 79
click at [536, 201] on p "Mỗi người có một lộ trình phù hợp khác nhau, tùy thuộc vào background và mục đí…" at bounding box center [488, 182] width 517 height 79
click at [521, 220] on p "Mỗi người có một lộ trình phù hợp khác nhau, tùy thuộc vào background và mục đí…" at bounding box center [488, 182] width 517 height 79
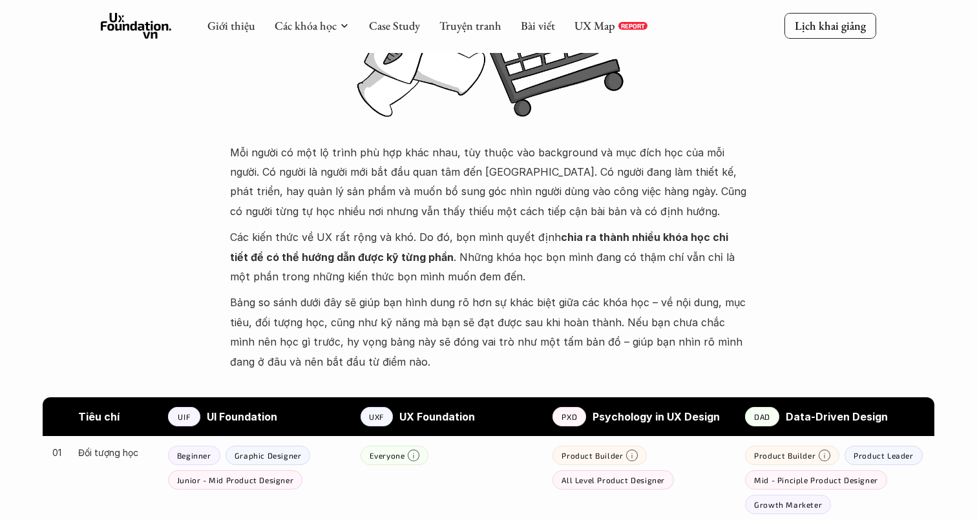
click at [520, 211] on p "Mỗi người có một lộ trình phù hợp khác nhau, tùy thuộc vào background và mục đí…" at bounding box center [488, 182] width 517 height 79
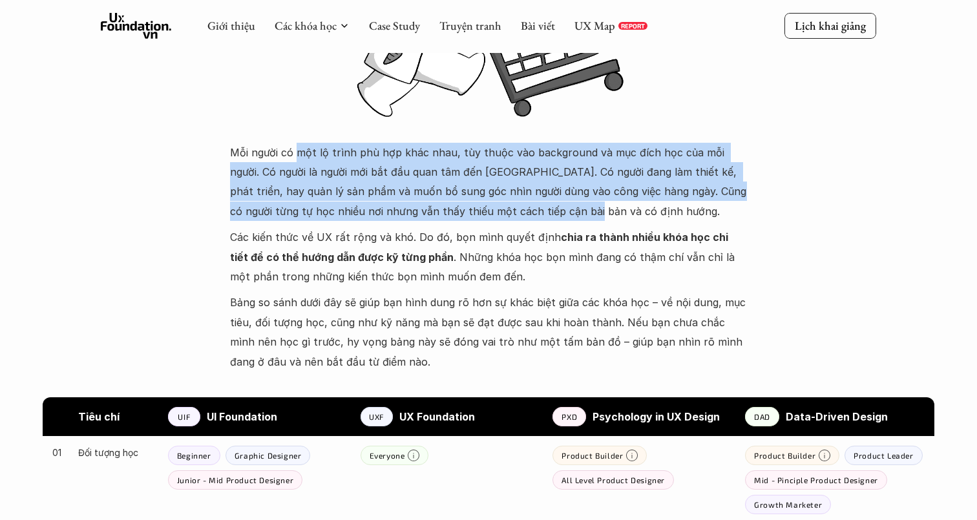
drag, startPoint x: 520, startPoint y: 211, endPoint x: 303, endPoint y: 151, distance: 225.4
click at [303, 151] on p "Mỗi người có một lộ trình phù hợp khác nhau, tùy thuộc vào background và mục đí…" at bounding box center [488, 182] width 517 height 79
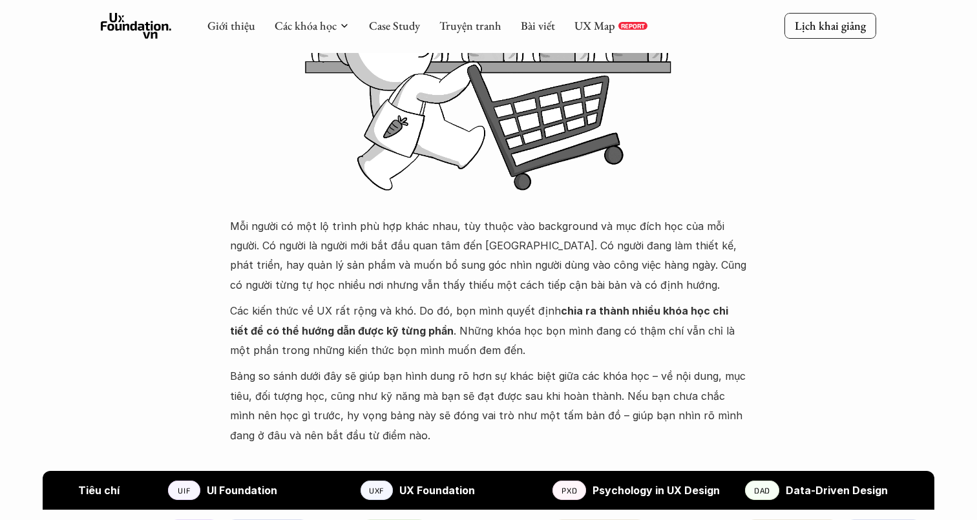
scroll to position [0, 0]
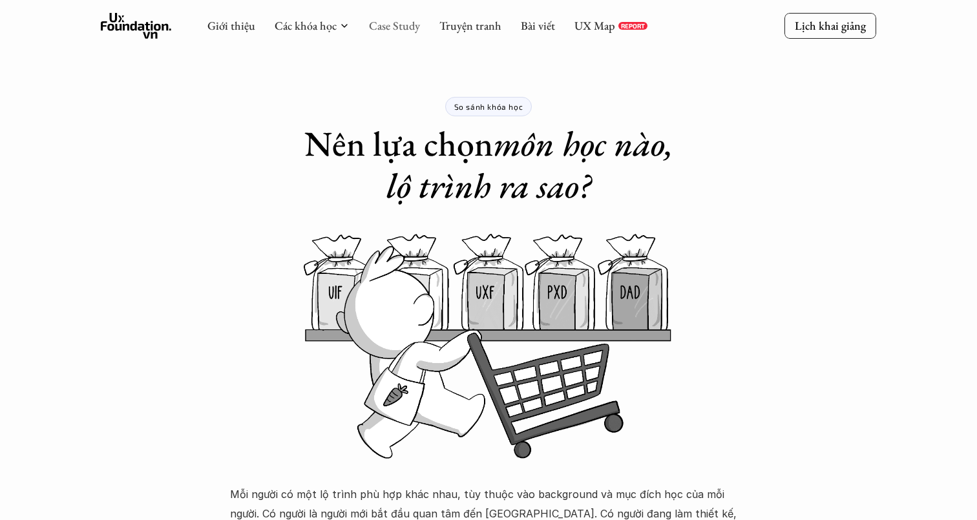
click at [388, 27] on link "Case Study" at bounding box center [394, 25] width 51 height 15
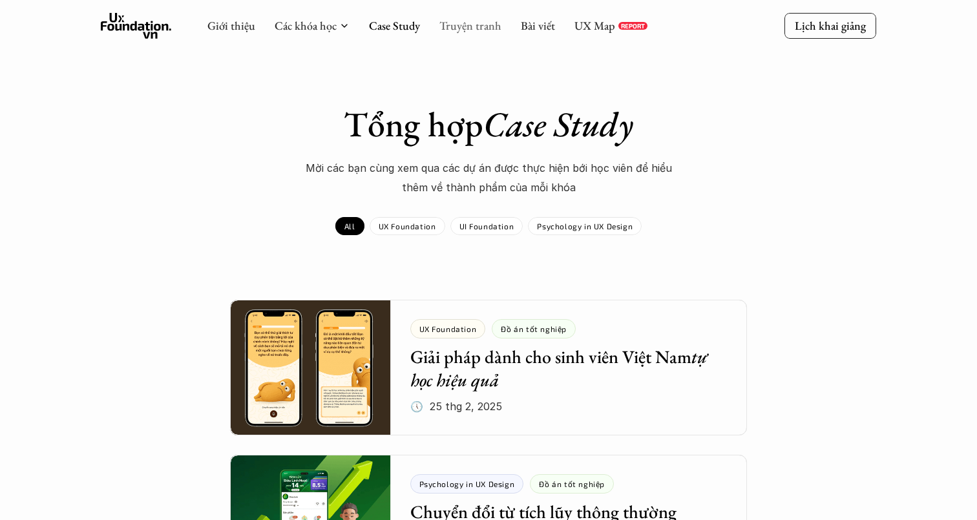
click at [464, 28] on link "Truyện tranh" at bounding box center [470, 25] width 62 height 15
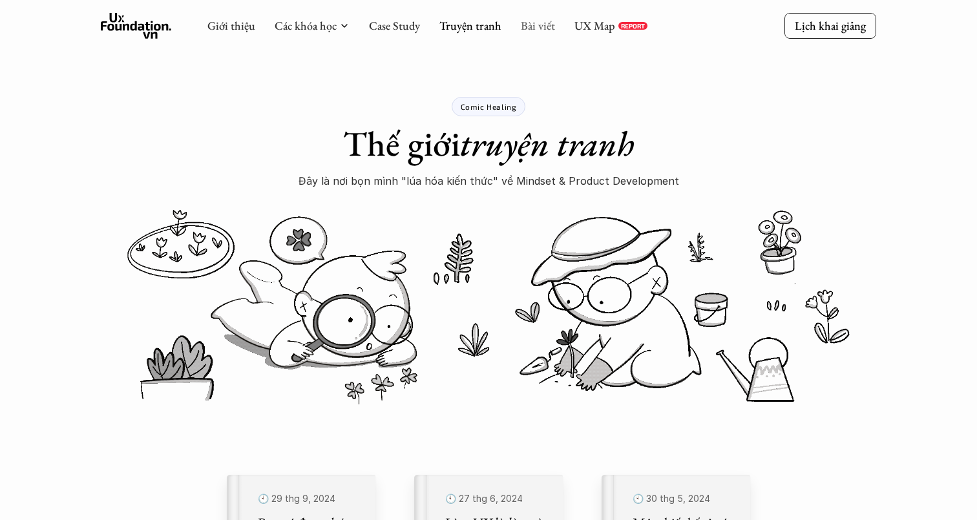
click at [528, 28] on link "Bài viết" at bounding box center [538, 25] width 34 height 15
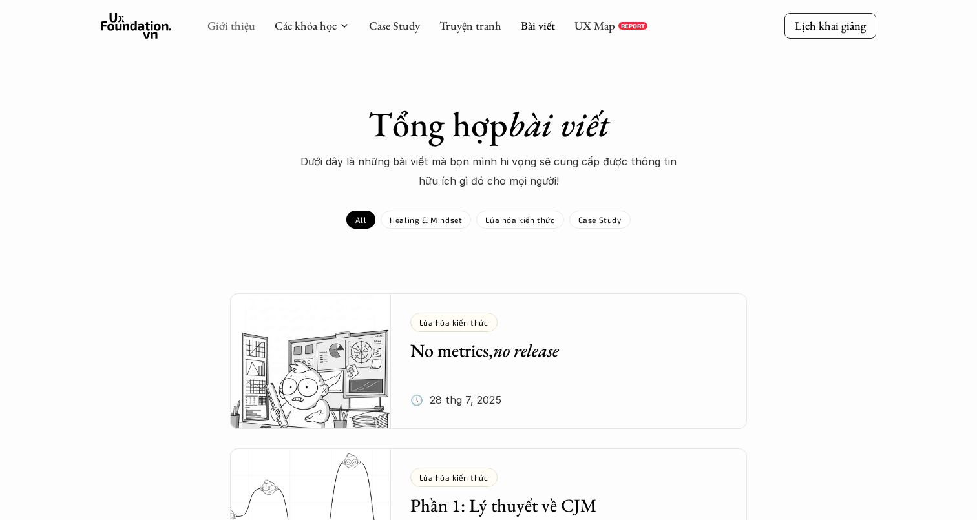
click at [236, 18] on link "Giới thiệu" at bounding box center [231, 25] width 48 height 15
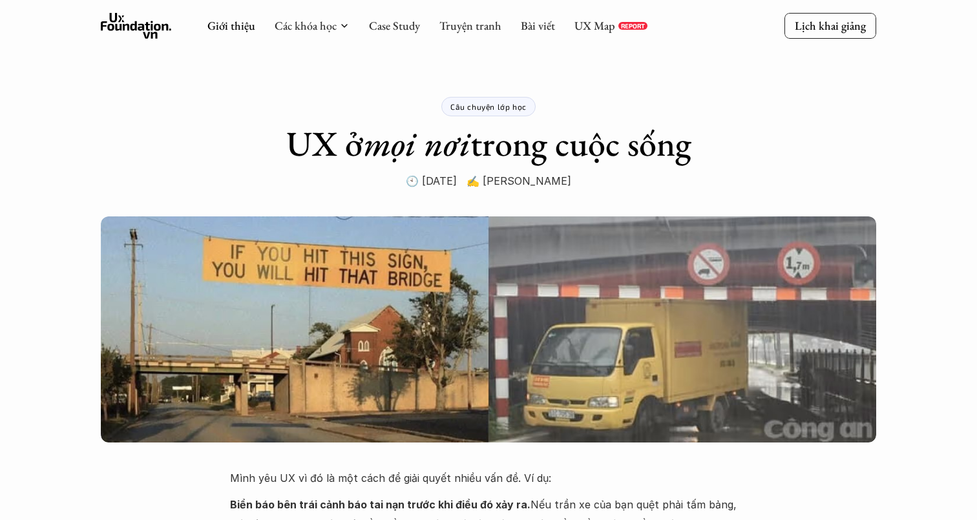
click at [135, 41] on div "Giới thiệu Các khóa học Case Study Truyện tranh Bài viết UX Map REPORT Lịch kha…" at bounding box center [488, 26] width 977 height 52
click at [135, 21] on icon at bounding box center [136, 26] width 71 height 26
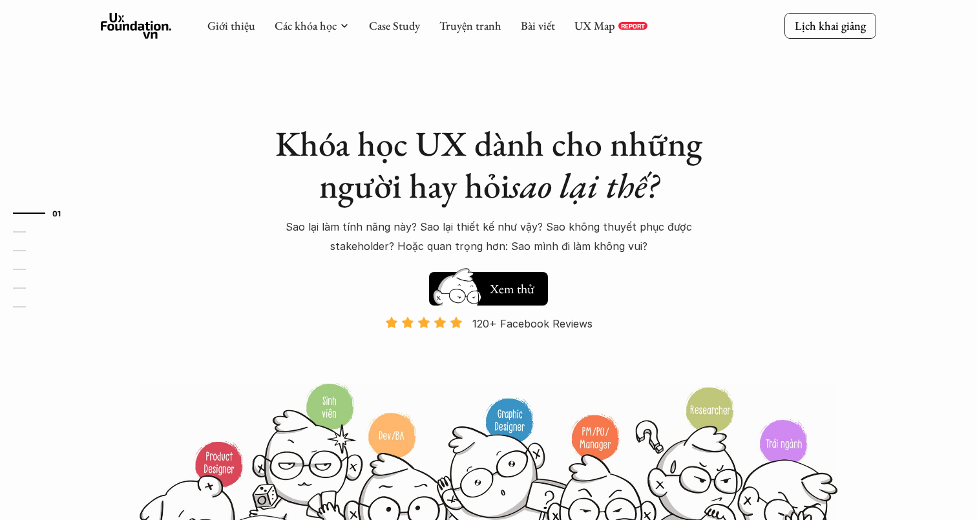
click at [286, 143] on h1 "Khóa học UX dành cho những người hay hỏi sao lại thế?" at bounding box center [488, 165] width 452 height 84
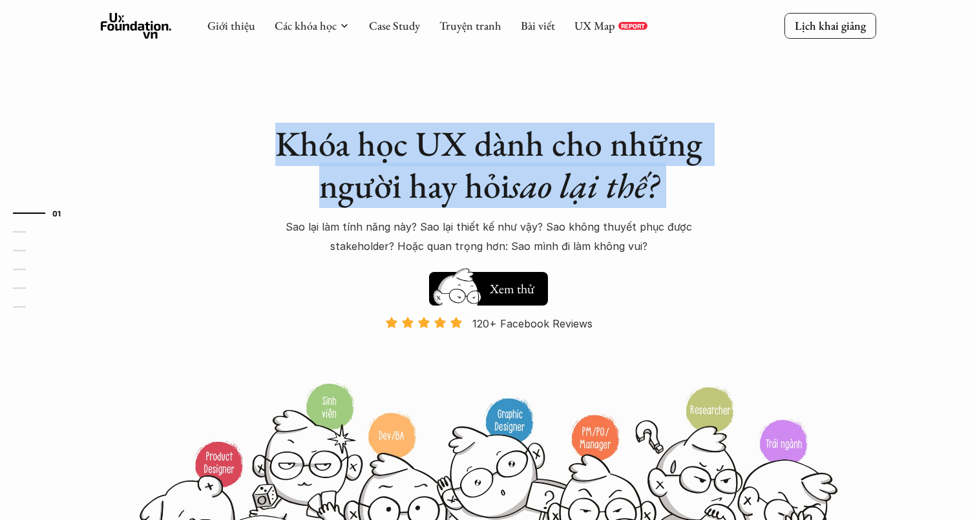
drag, startPoint x: 286, startPoint y: 143, endPoint x: 399, endPoint y: 163, distance: 114.7
click at [390, 159] on h1 "Khóa học UX dành cho những người hay hỏi sao lại thế?" at bounding box center [488, 165] width 452 height 84
click at [444, 194] on h1 "Khóa học UX dành cho những người hay hỏi sao lại thế?" at bounding box center [488, 165] width 452 height 84
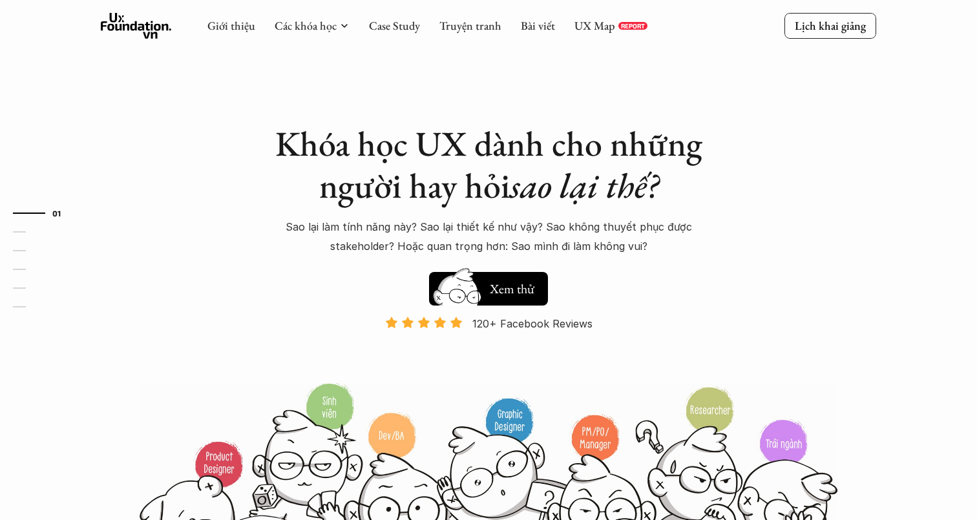
click at [444, 194] on h1 "Khóa học UX dành cho những người hay hỏi sao lại thế?" at bounding box center [488, 165] width 452 height 84
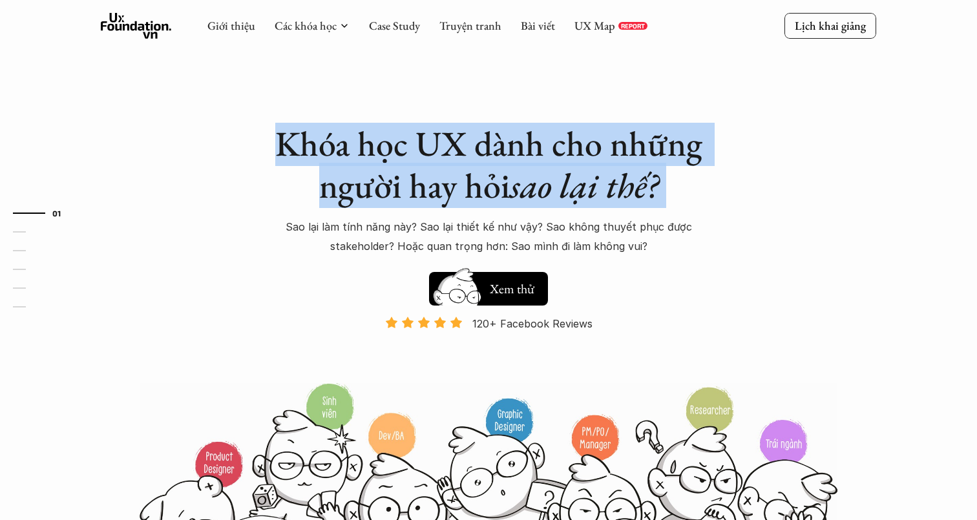
drag, startPoint x: 444, startPoint y: 194, endPoint x: 462, endPoint y: 194, distance: 17.4
click at [457, 194] on h1 "Khóa học UX dành cho những người hay hỏi sao lại thế?" at bounding box center [488, 165] width 452 height 84
click at [462, 194] on h1 "Khóa học UX dành cho những người hay hỏi sao lại thế?" at bounding box center [488, 165] width 452 height 84
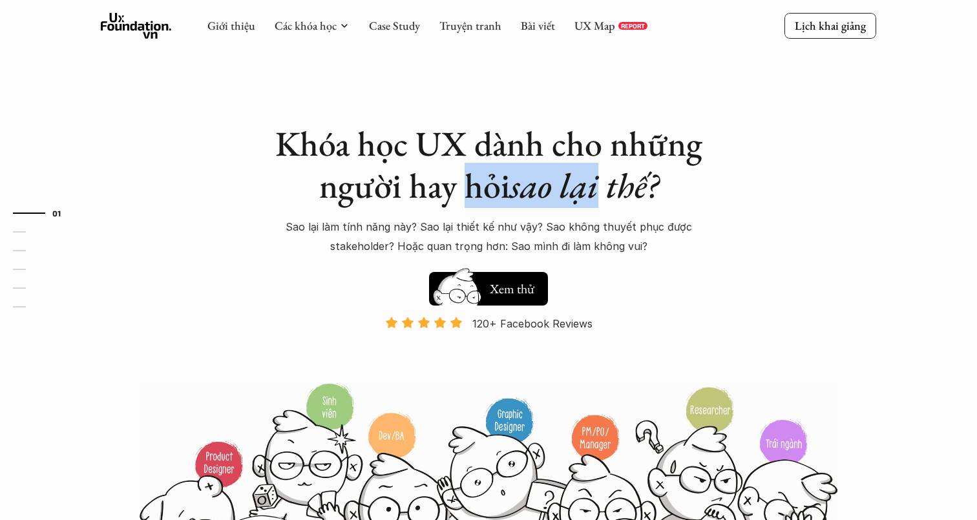
drag, startPoint x: 462, startPoint y: 194, endPoint x: 574, endPoint y: 194, distance: 112.4
click at [575, 194] on h1 "Khóa học UX dành cho những người hay hỏi sao lại thế?" at bounding box center [488, 165] width 452 height 84
click at [574, 194] on em "sao lại thế?" at bounding box center [584, 185] width 149 height 45
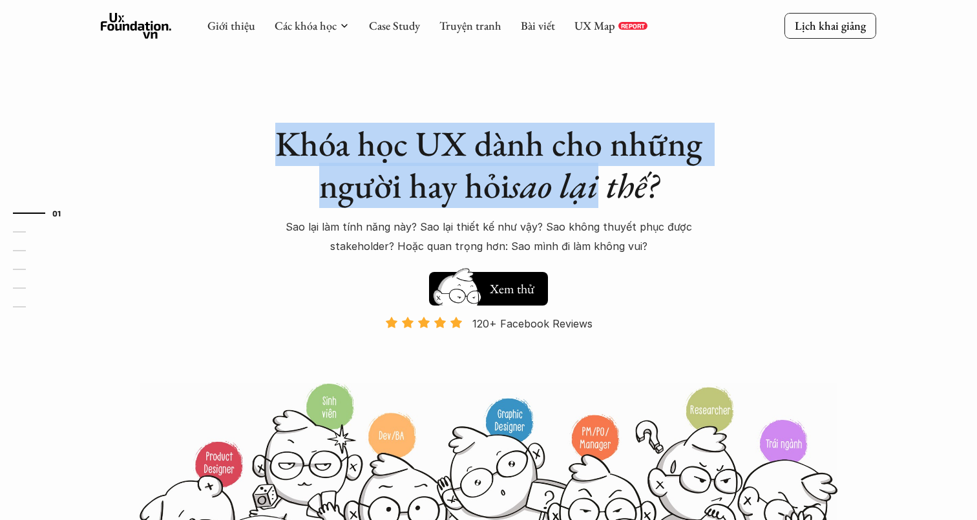
drag, startPoint x: 574, startPoint y: 194, endPoint x: 320, endPoint y: 135, distance: 260.6
click at [320, 135] on h1 "Khóa học UX dành cho những người hay hỏi sao lại thế?" at bounding box center [488, 165] width 452 height 84
drag, startPoint x: 320, startPoint y: 135, endPoint x: 662, endPoint y: 201, distance: 348.0
click at [662, 201] on h1 "Khóa học UX dành cho những người hay hỏi sao lại thế?" at bounding box center [488, 165] width 452 height 84
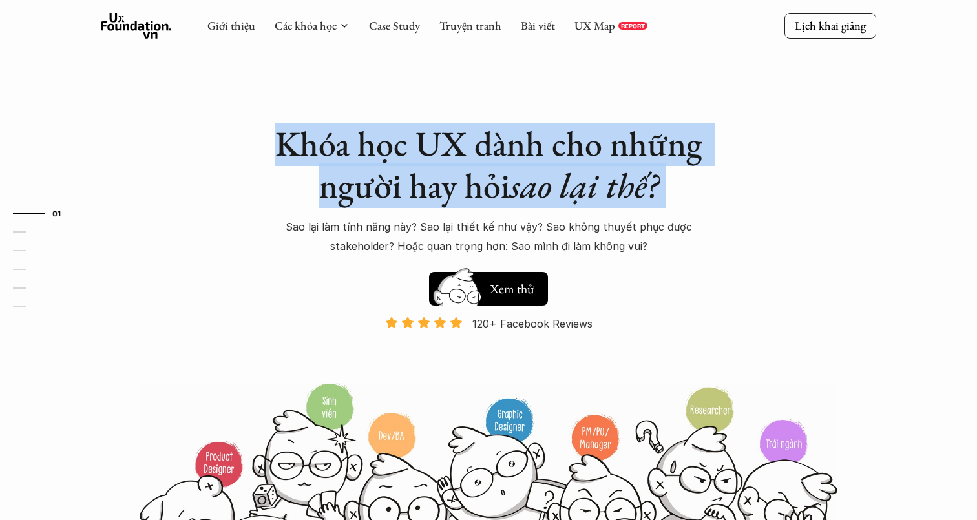
click at [662, 201] on h1 "Khóa học UX dành cho những người hay hỏi sao lại thế?" at bounding box center [488, 165] width 452 height 84
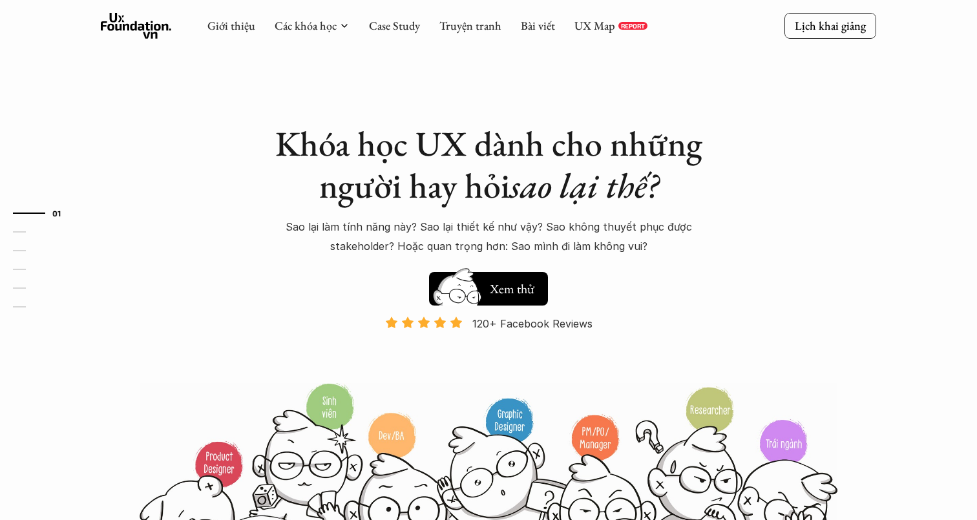
click at [330, 132] on h1 "Khóa học UX dành cho những người hay hỏi sao lại thế?" at bounding box center [488, 165] width 452 height 84
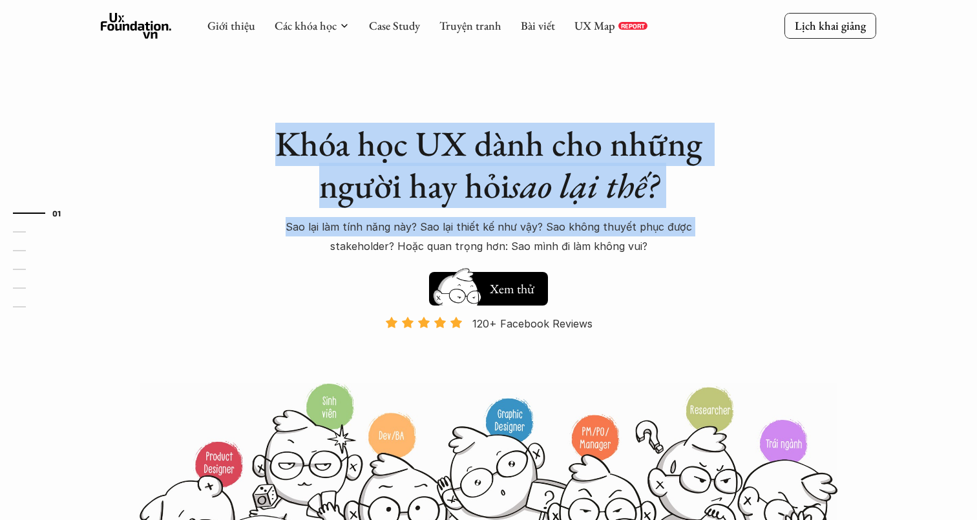
drag, startPoint x: 330, startPoint y: 132, endPoint x: 749, endPoint y: 218, distance: 428.1
click at [749, 218] on div "Khóa học UX dành cho những người hay hỏi sao lại thế? Sao lại làm tính năng này…" at bounding box center [488, 295] width 775 height 591
click at [630, 238] on p "Sao lại làm tính năng này? Sao lại thiết kế như vậy? Sao không thuyết phục được…" at bounding box center [488, 236] width 452 height 39
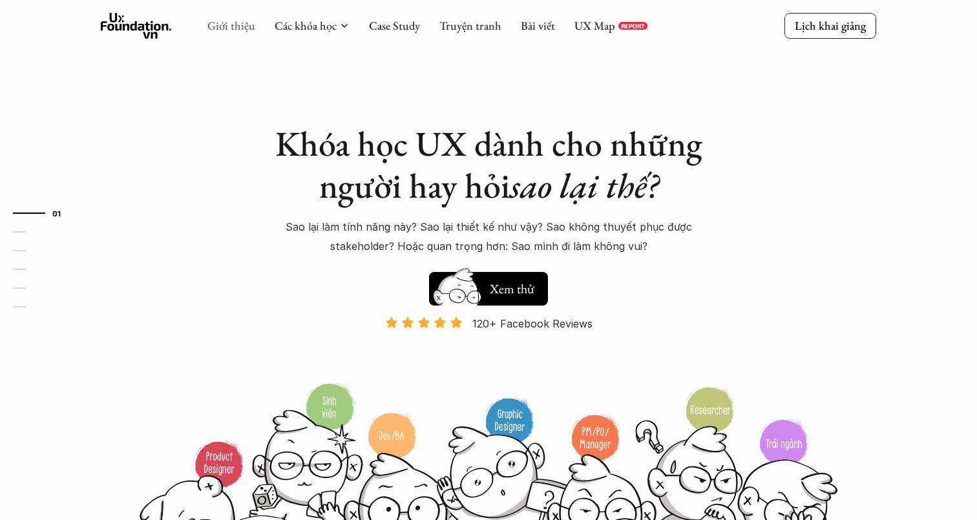
click at [225, 25] on link "Giới thiệu" at bounding box center [231, 25] width 48 height 15
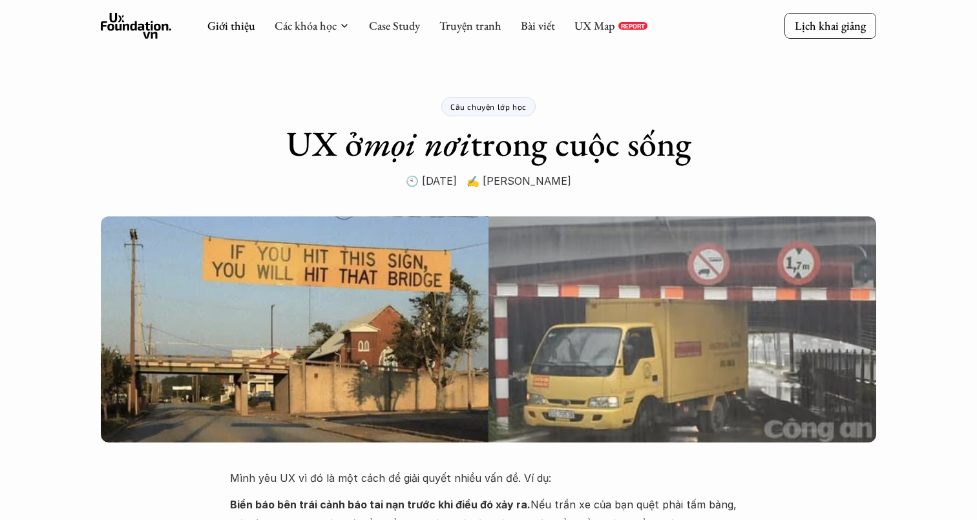
click at [148, 26] on use at bounding box center [136, 26] width 71 height 26
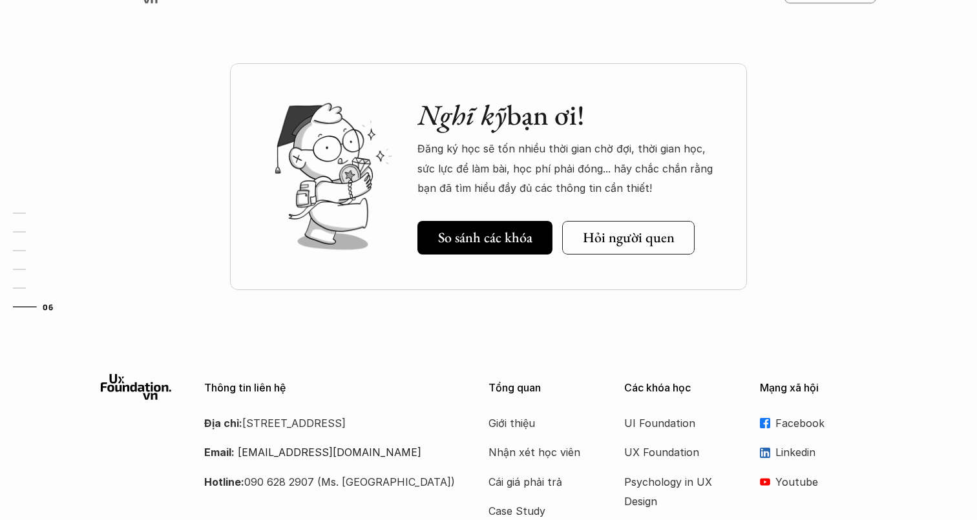
scroll to position [4442, 0]
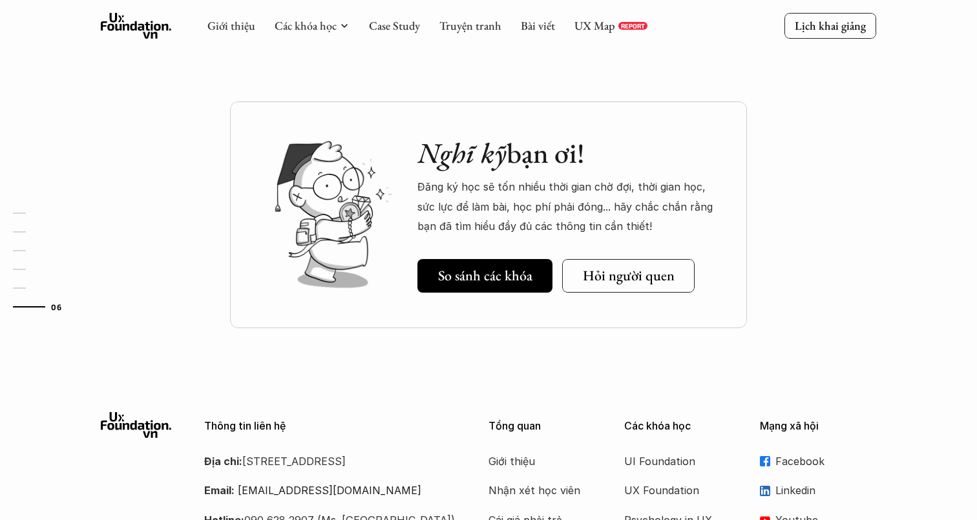
click at [428, 157] on em "Nghĩ kỹ" at bounding box center [461, 152] width 89 height 37
drag, startPoint x: 428, startPoint y: 157, endPoint x: 616, endPoint y: 160, distance: 188.0
click at [614, 160] on h2 "Nghĩ kỹ bạn ơi!" at bounding box center [569, 153] width 304 height 34
click at [616, 160] on h2 "Nghĩ kỹ bạn ơi!" at bounding box center [569, 153] width 304 height 34
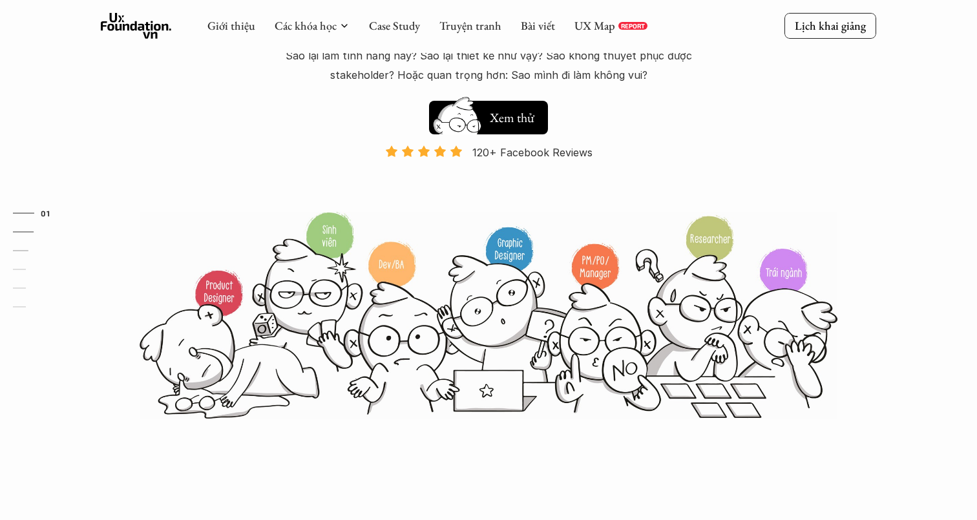
scroll to position [0, 0]
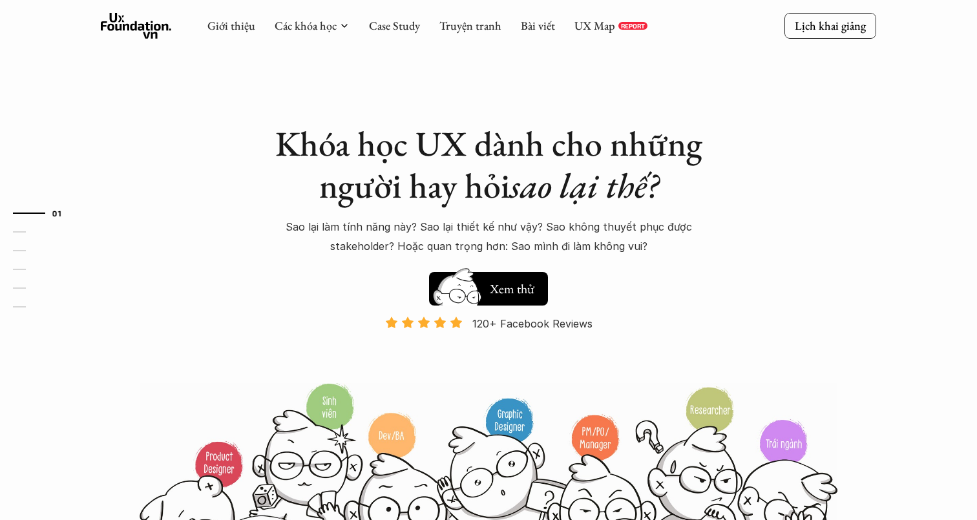
click at [316, 147] on h1 "Khóa học UX dành cho những người hay hỏi sao lại thế?" at bounding box center [488, 165] width 452 height 84
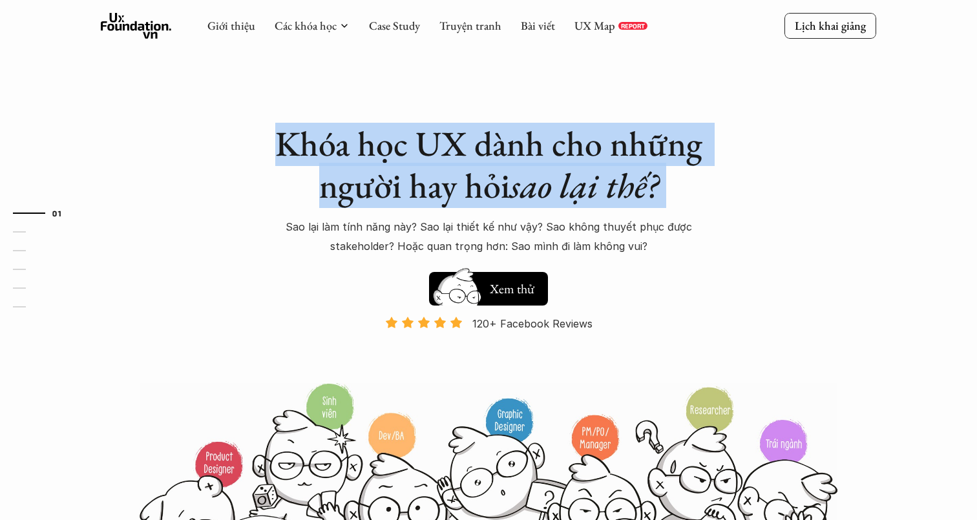
drag, startPoint x: 316, startPoint y: 147, endPoint x: 665, endPoint y: 193, distance: 352.6
click at [666, 193] on h1 "Khóa học UX dành cho những người hay hỏi sao lại thế?" at bounding box center [488, 165] width 452 height 84
click at [665, 193] on h1 "Khóa học UX dành cho những người hay hỏi sao lại thế?" at bounding box center [488, 165] width 452 height 84
drag, startPoint x: 665, startPoint y: 193, endPoint x: 298, endPoint y: 145, distance: 370.1
click at [298, 145] on h1 "Khóa học UX dành cho những người hay hỏi sao lại thế?" at bounding box center [488, 165] width 452 height 84
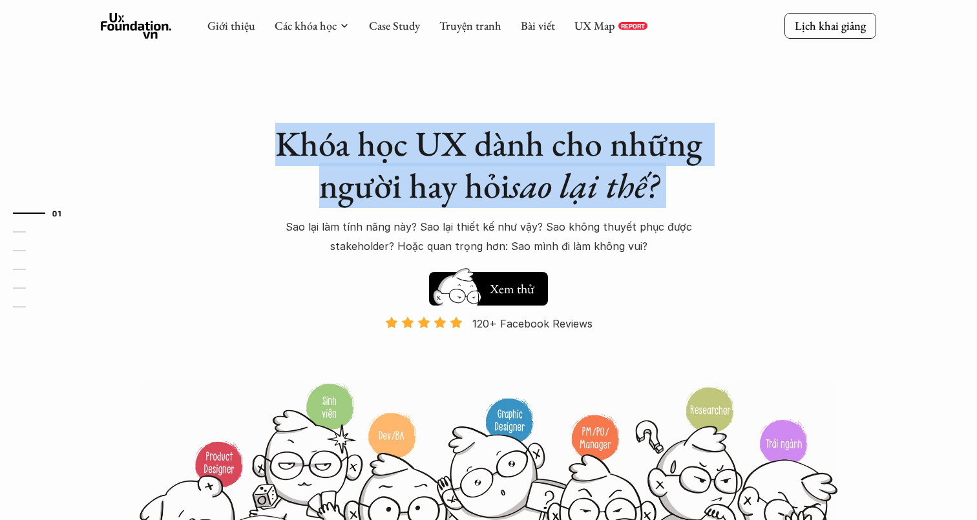
click at [298, 145] on h1 "Khóa học UX dành cho những người hay hỏi sao lại thế?" at bounding box center [488, 165] width 452 height 84
drag, startPoint x: 298, startPoint y: 145, endPoint x: 676, endPoint y: 172, distance: 378.3
click at [676, 173] on h1 "Khóa học UX dành cho những người hay hỏi sao lại thế?" at bounding box center [488, 165] width 452 height 84
click at [676, 172] on h1 "Khóa học UX dành cho những người hay hỏi sao lại thế?" at bounding box center [488, 165] width 452 height 84
drag, startPoint x: 676, startPoint y: 172, endPoint x: 308, endPoint y: 143, distance: 368.8
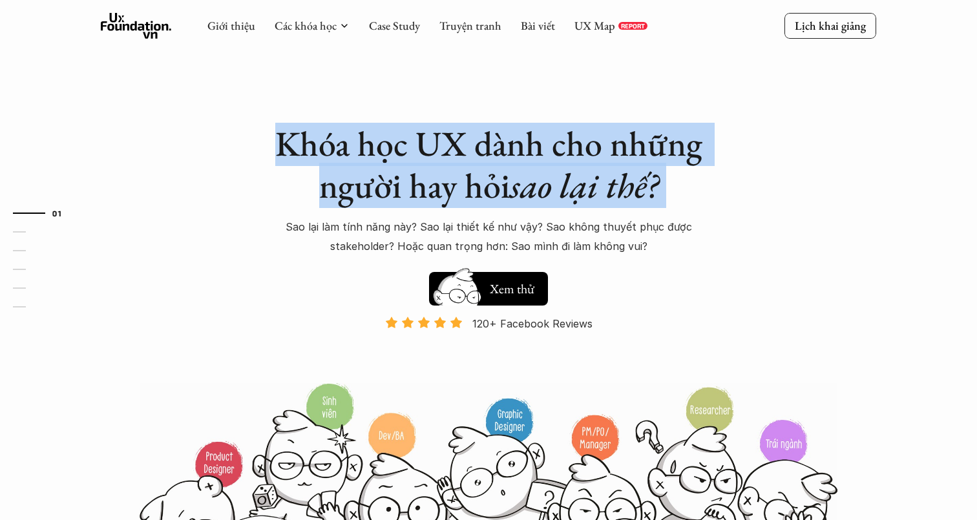
click at [308, 143] on h1 "Khóa học UX dành cho những người hay hỏi sao lại thế?" at bounding box center [488, 165] width 452 height 84
drag, startPoint x: 308, startPoint y: 143, endPoint x: 649, endPoint y: 185, distance: 343.7
click at [649, 185] on h1 "Khóa học UX dành cho những người hay hỏi sao lại thế?" at bounding box center [488, 165] width 452 height 84
click at [649, 185] on em "sao lại thế?" at bounding box center [584, 185] width 149 height 45
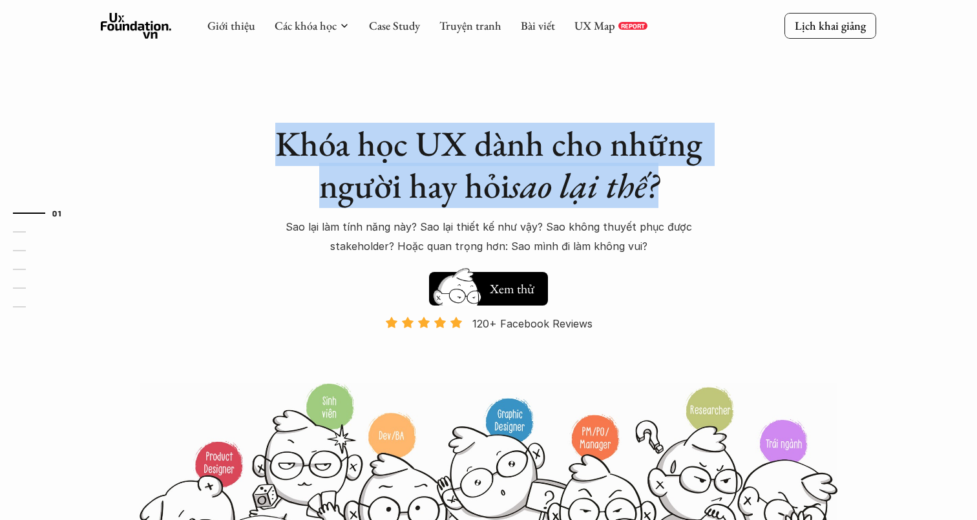
drag, startPoint x: 649, startPoint y: 185, endPoint x: 305, endPoint y: 143, distance: 346.9
click at [305, 143] on h1 "Khóa học UX dành cho những người hay hỏi sao lại thế?" at bounding box center [488, 165] width 452 height 84
drag, startPoint x: 305, startPoint y: 143, endPoint x: 699, endPoint y: 198, distance: 397.9
click at [699, 198] on h1 "Khóa học UX dành cho những người hay hỏi sao lại thế?" at bounding box center [488, 165] width 452 height 84
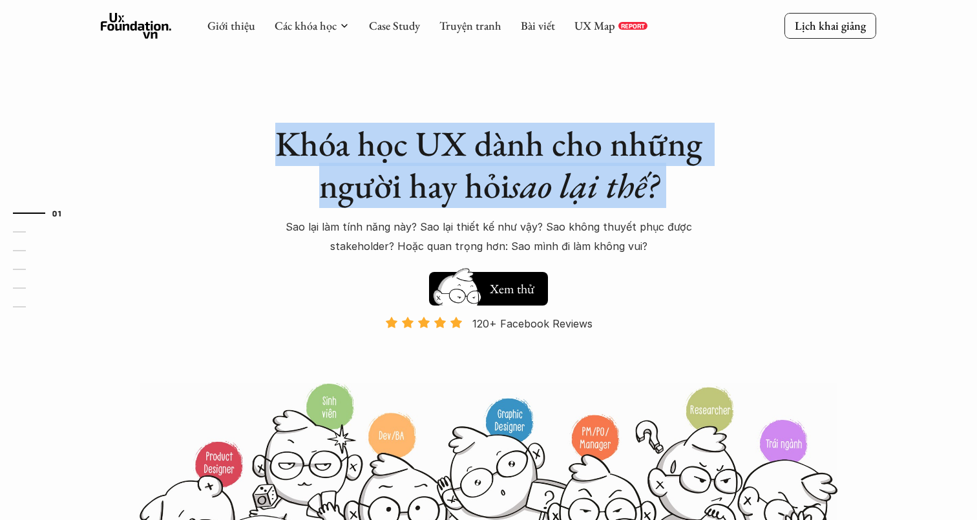
click at [620, 176] on em "sao lại thế?" at bounding box center [584, 185] width 149 height 45
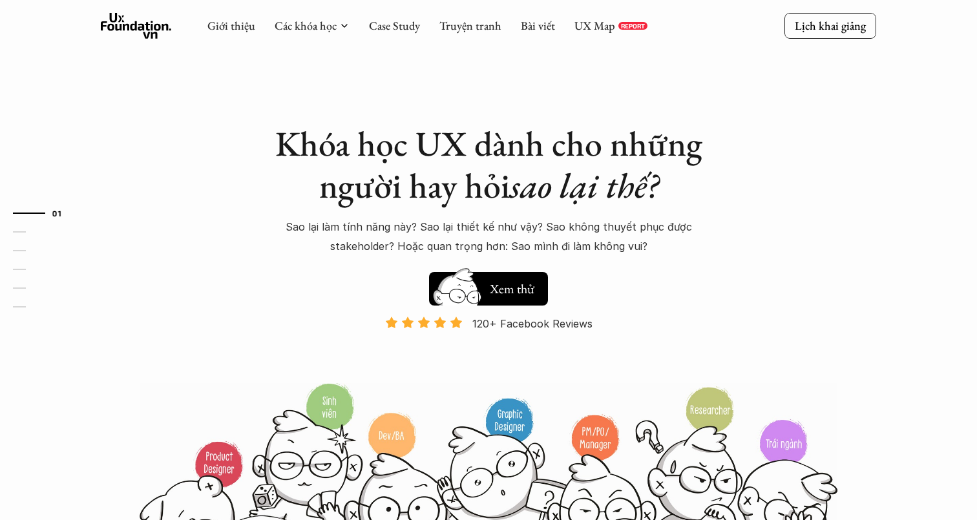
click at [620, 176] on em "sao lại thế?" at bounding box center [584, 185] width 149 height 45
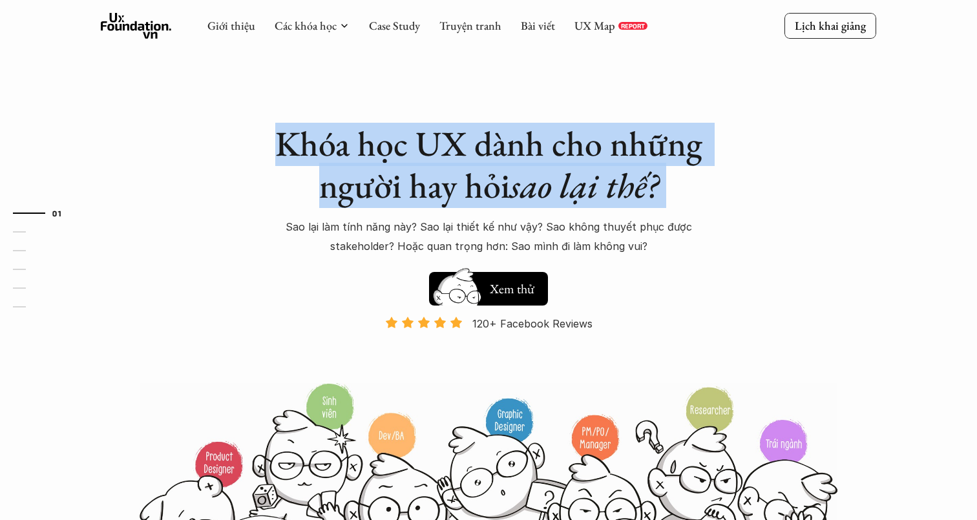
click at [399, 106] on div "Khóa học UX dành cho những người hay hỏi sao lại thế? Sao lại làm tính năng này…" at bounding box center [488, 295] width 775 height 591
